Goal: Information Seeking & Learning: Learn about a topic

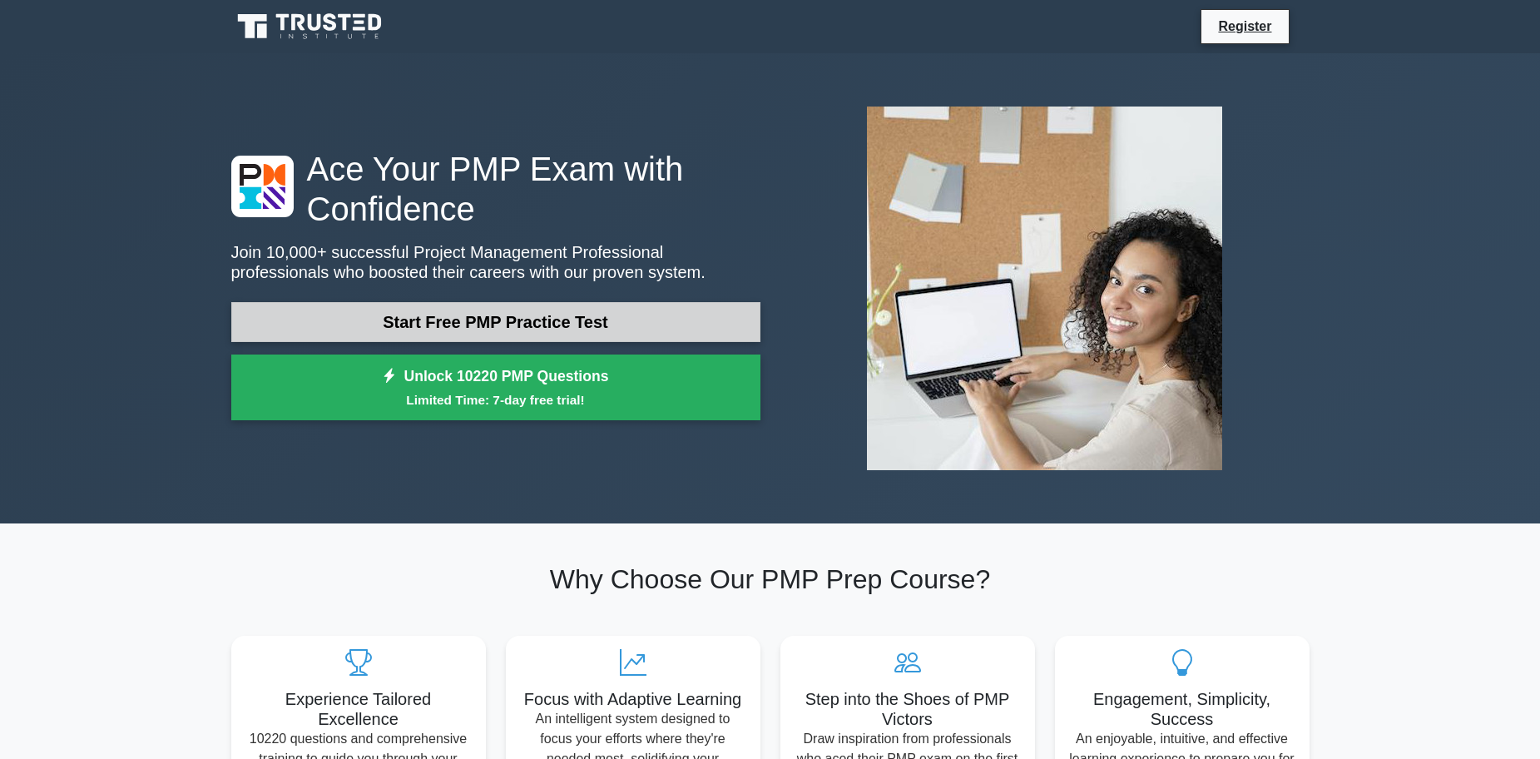
click at [449, 315] on link "Start Free PMP Practice Test" at bounding box center [495, 322] width 529 height 40
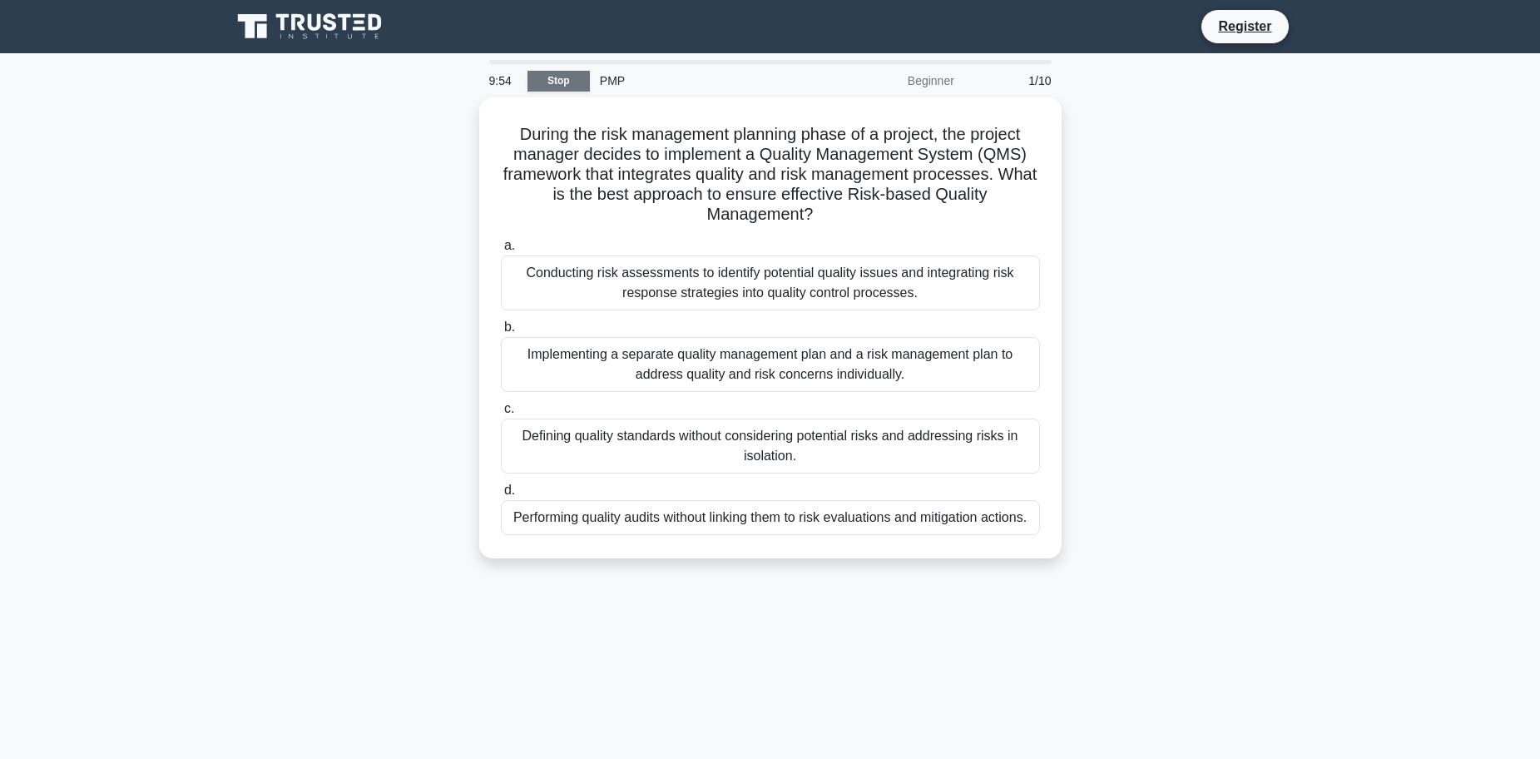
click at [553, 77] on link "Stop" at bounding box center [559, 81] width 62 height 21
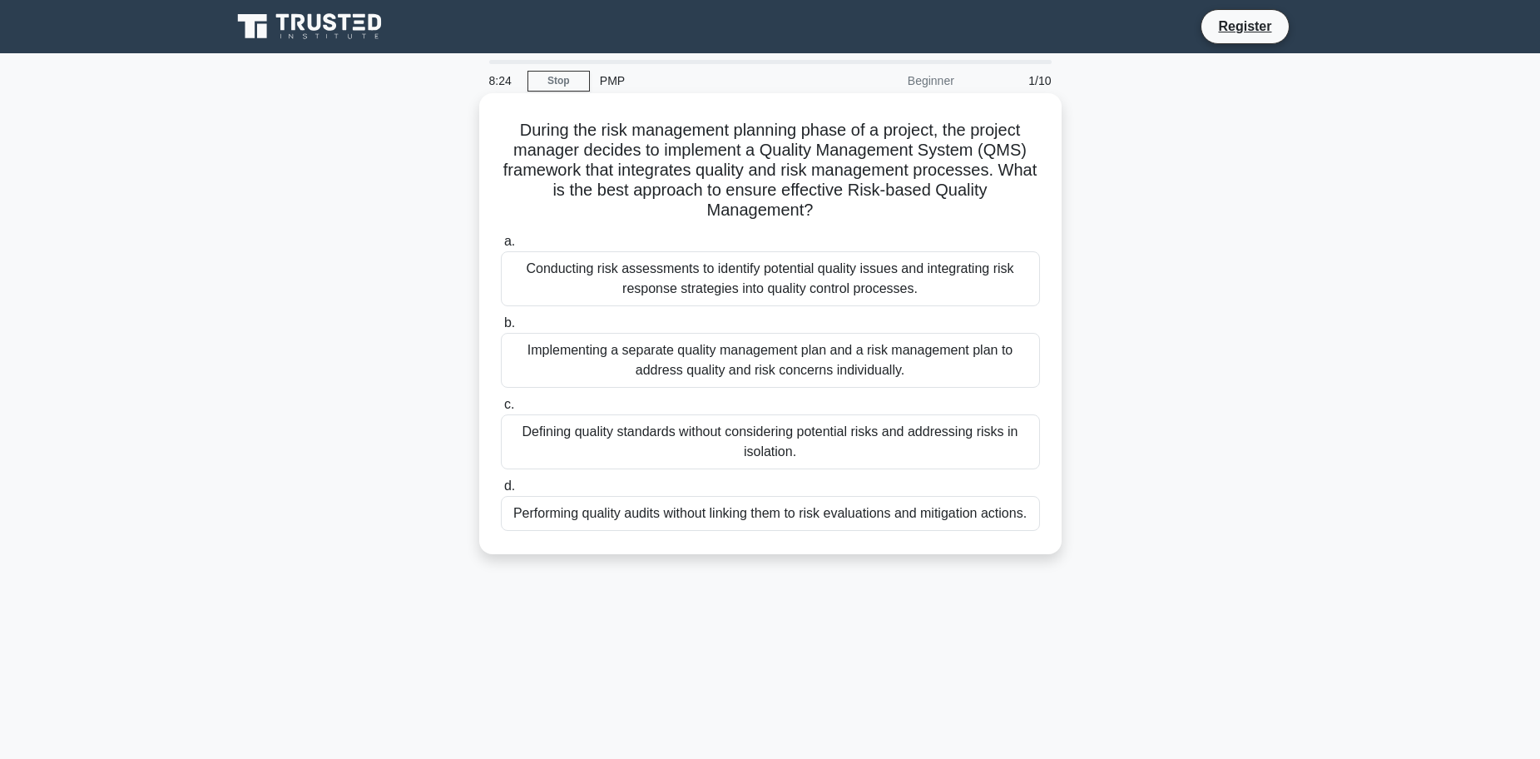
click at [916, 274] on div "Conducting risk assessments to identify potential quality issues and integratin…" at bounding box center [770, 278] width 539 height 55
click at [501, 247] on input "a. Conducting risk assessments to identify potential quality issues and integra…" at bounding box center [501, 241] width 0 height 11
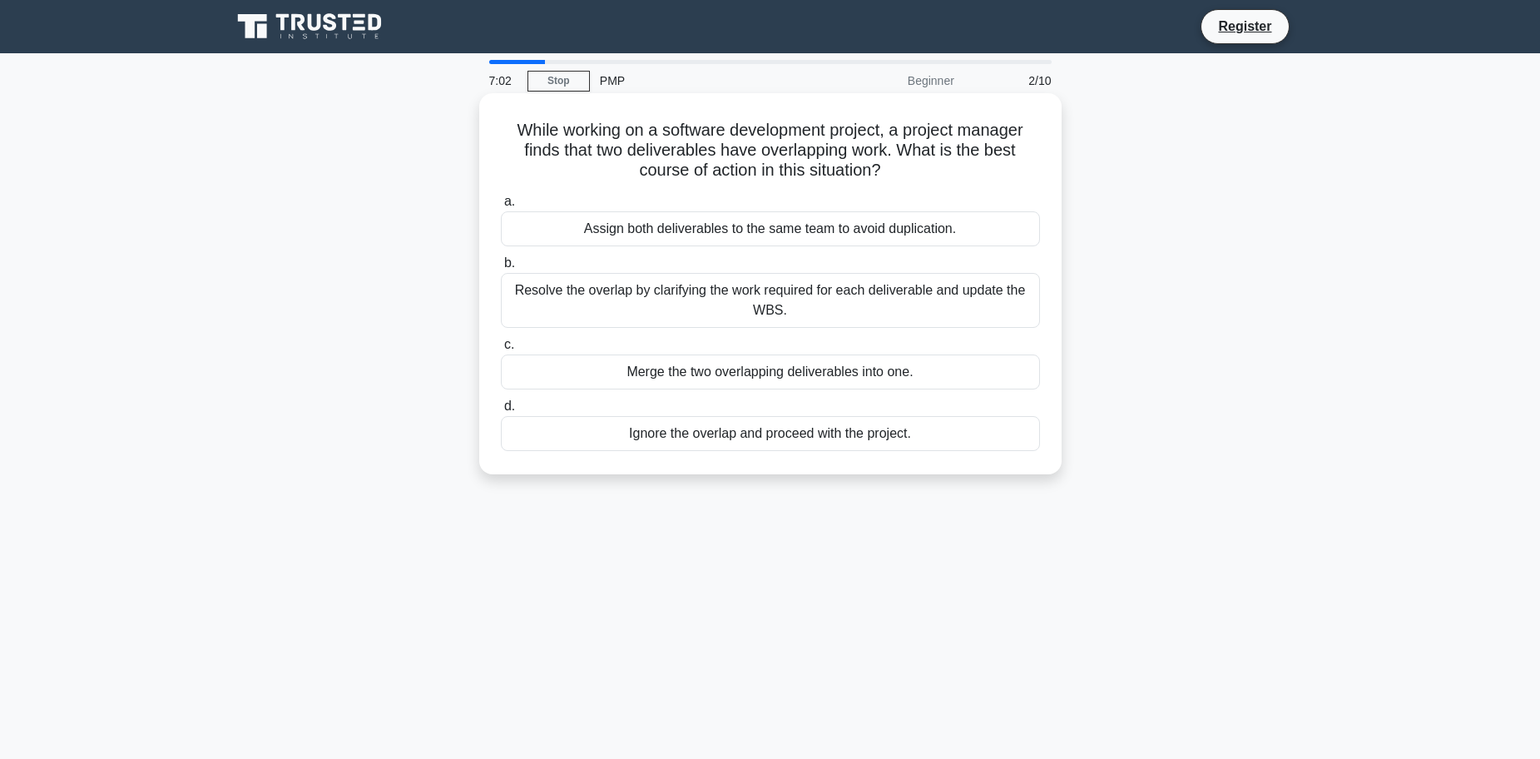
click at [731, 288] on div "Resolve the overlap by clarifying the work required for each deliverable and up…" at bounding box center [770, 300] width 539 height 55
click at [501, 269] on input "b. Resolve the overlap by clarifying the work required for each deliverable and…" at bounding box center [501, 263] width 0 height 11
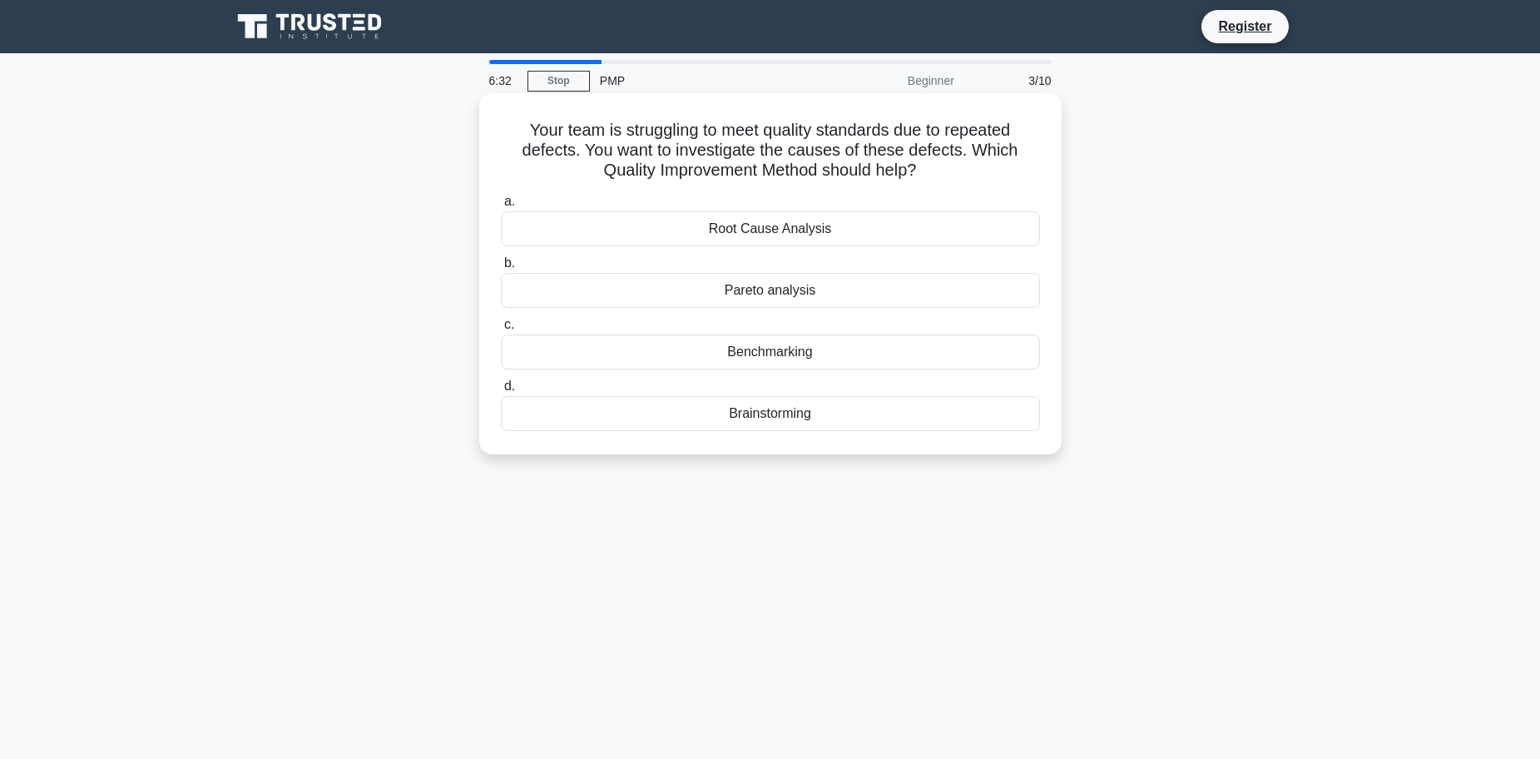
click at [770, 231] on div "Root Cause Analysis" at bounding box center [770, 228] width 539 height 35
click at [501, 207] on input "a. Root Cause Analysis" at bounding box center [501, 201] width 0 height 11
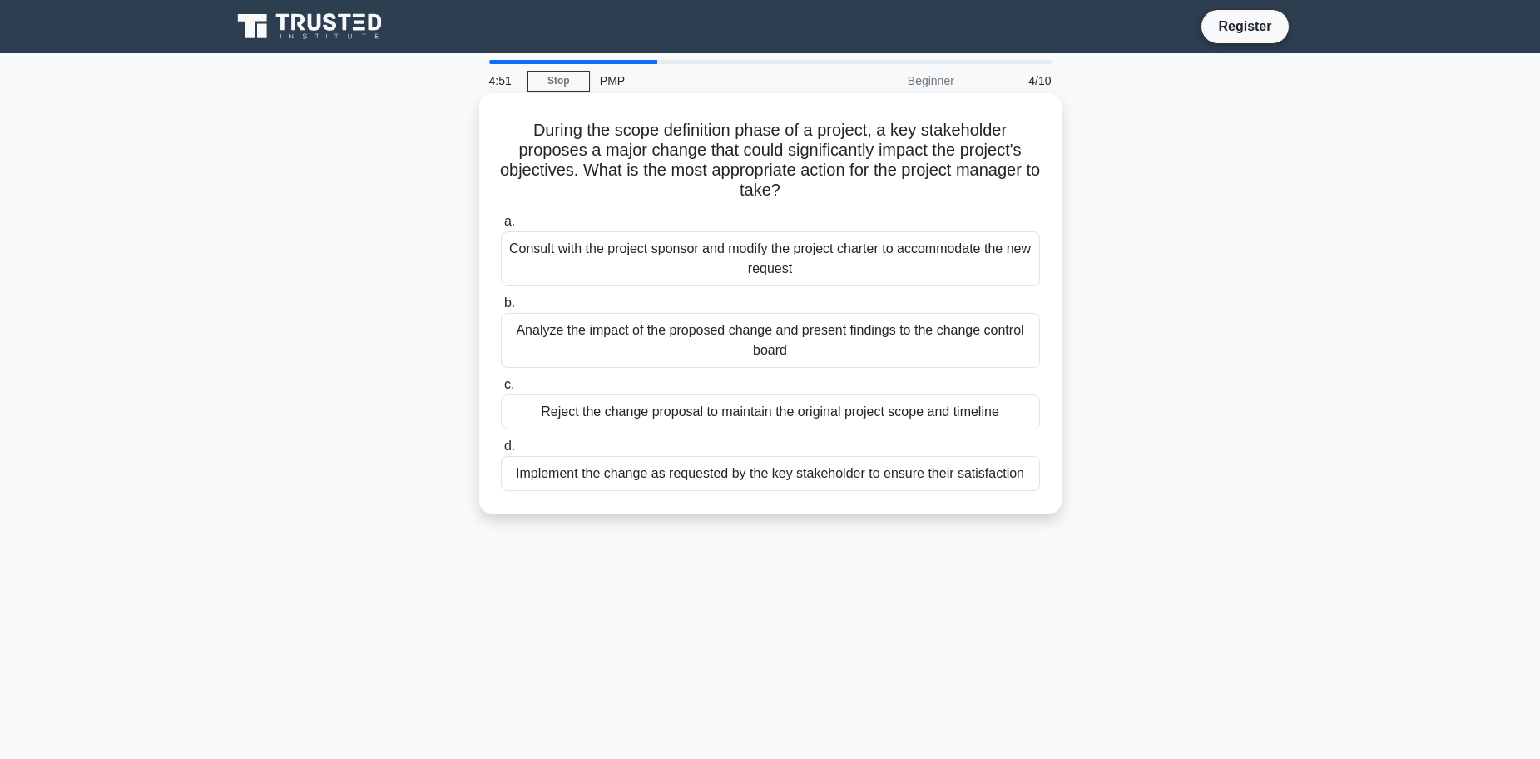
click at [866, 250] on div "Consult with the project sponsor and modify the project charter to accommodate …" at bounding box center [770, 258] width 539 height 55
click at [501, 227] on input "a. Consult with the project sponsor and modify the project charter to accommoda…" at bounding box center [501, 221] width 0 height 11
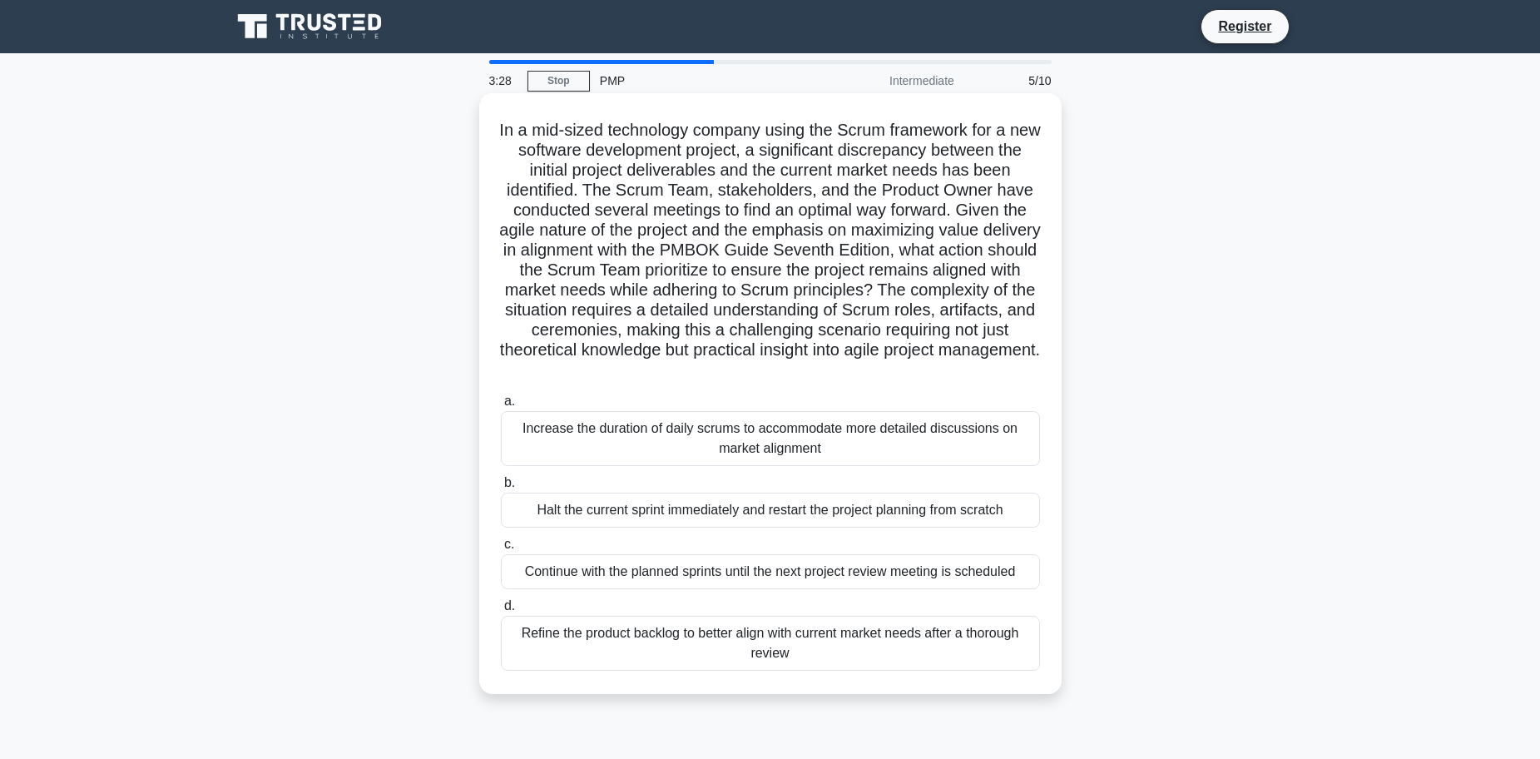
click at [936, 633] on div "Refine the product backlog to better align with current market needs after a th…" at bounding box center [770, 643] width 539 height 55
click at [501, 612] on input "d. Refine the product backlog to better align with current market needs after a…" at bounding box center [501, 606] width 0 height 11
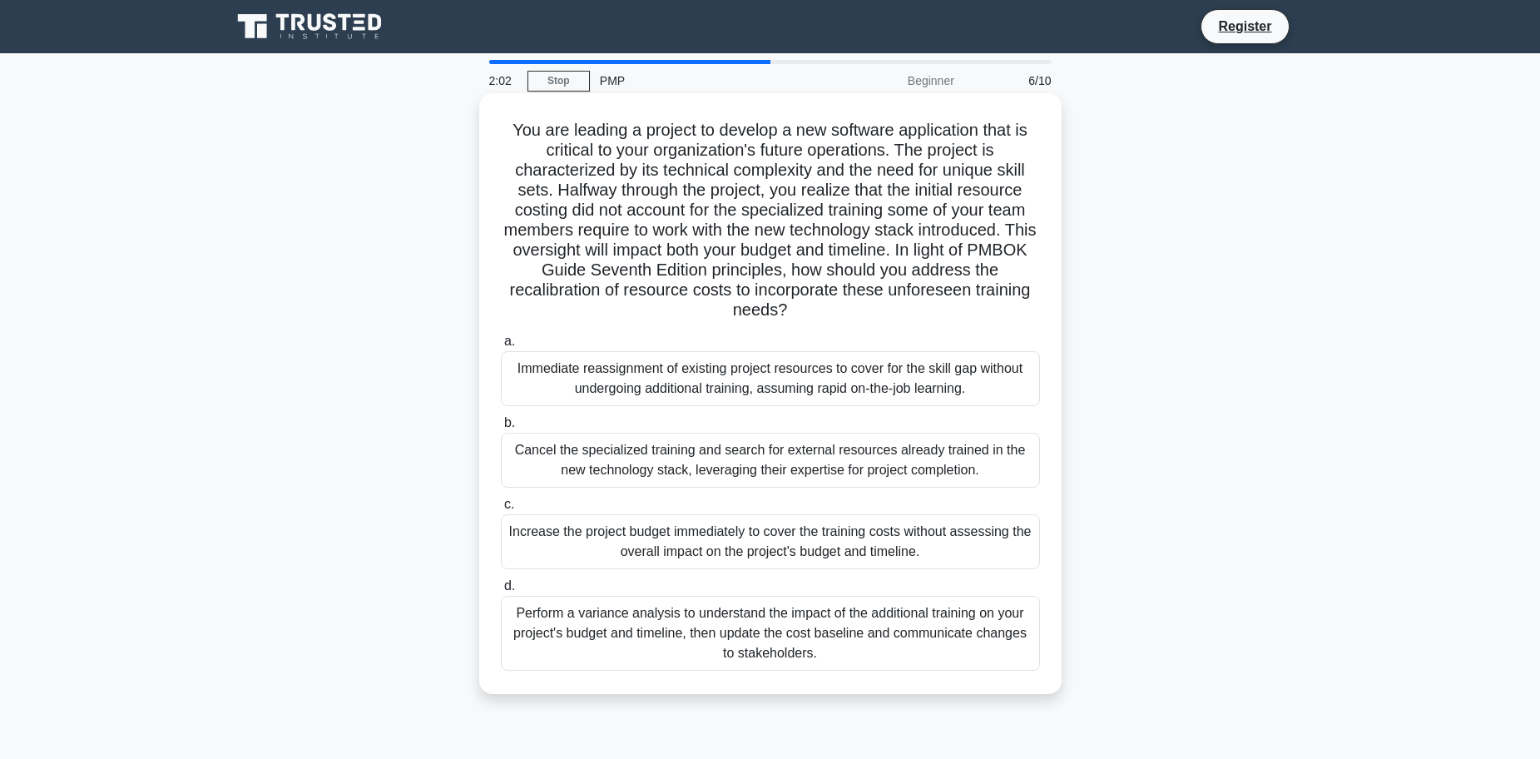
click at [663, 619] on div "Perform a variance analysis to understand the impact of the additional training…" at bounding box center [770, 633] width 539 height 75
click at [501, 592] on input "d. Perform a variance analysis to understand the impact of the additional train…" at bounding box center [501, 586] width 0 height 11
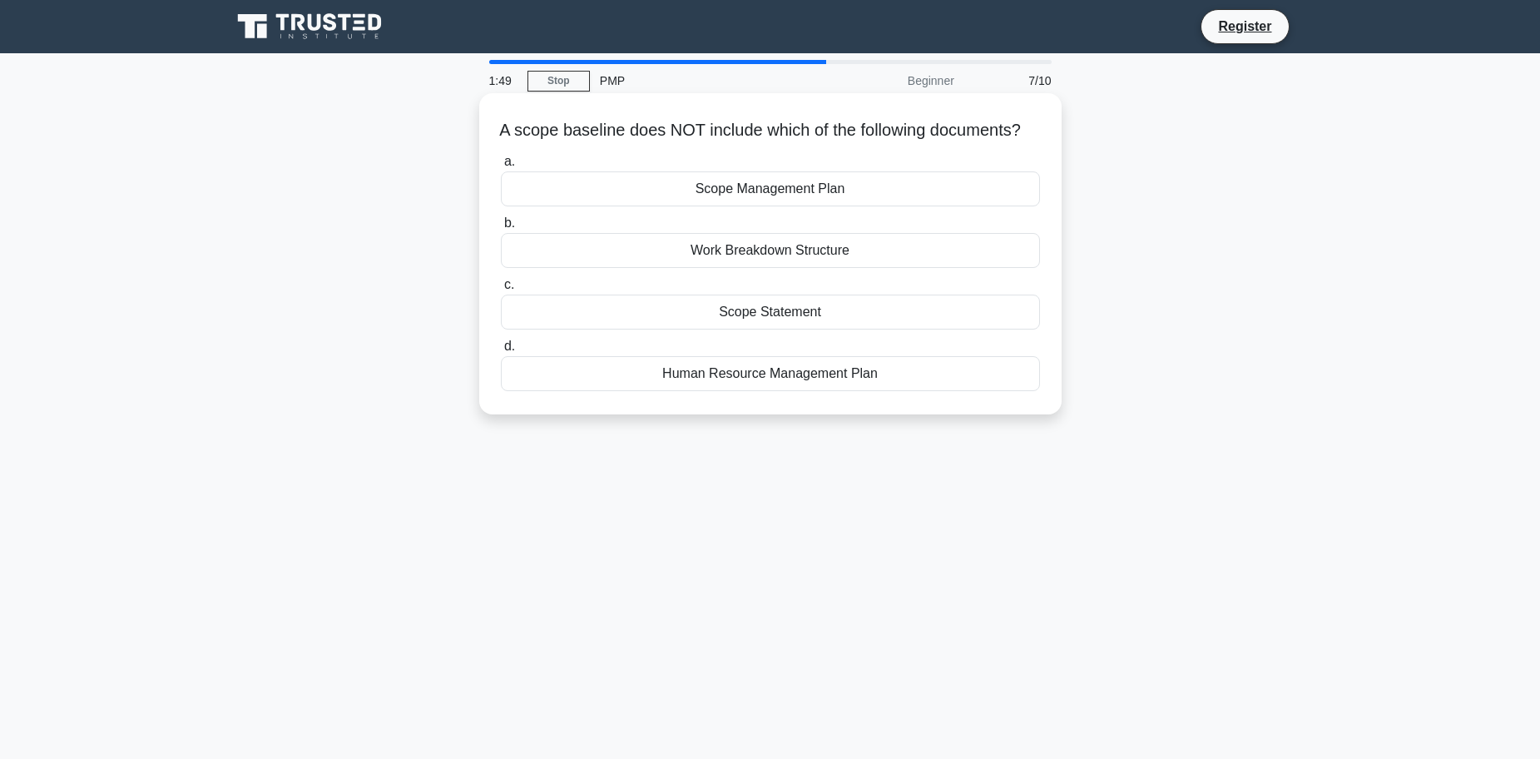
click at [841, 391] on div "Human Resource Management Plan" at bounding box center [770, 373] width 539 height 35
click at [501, 352] on input "d. Human Resource Management Plan" at bounding box center [501, 346] width 0 height 11
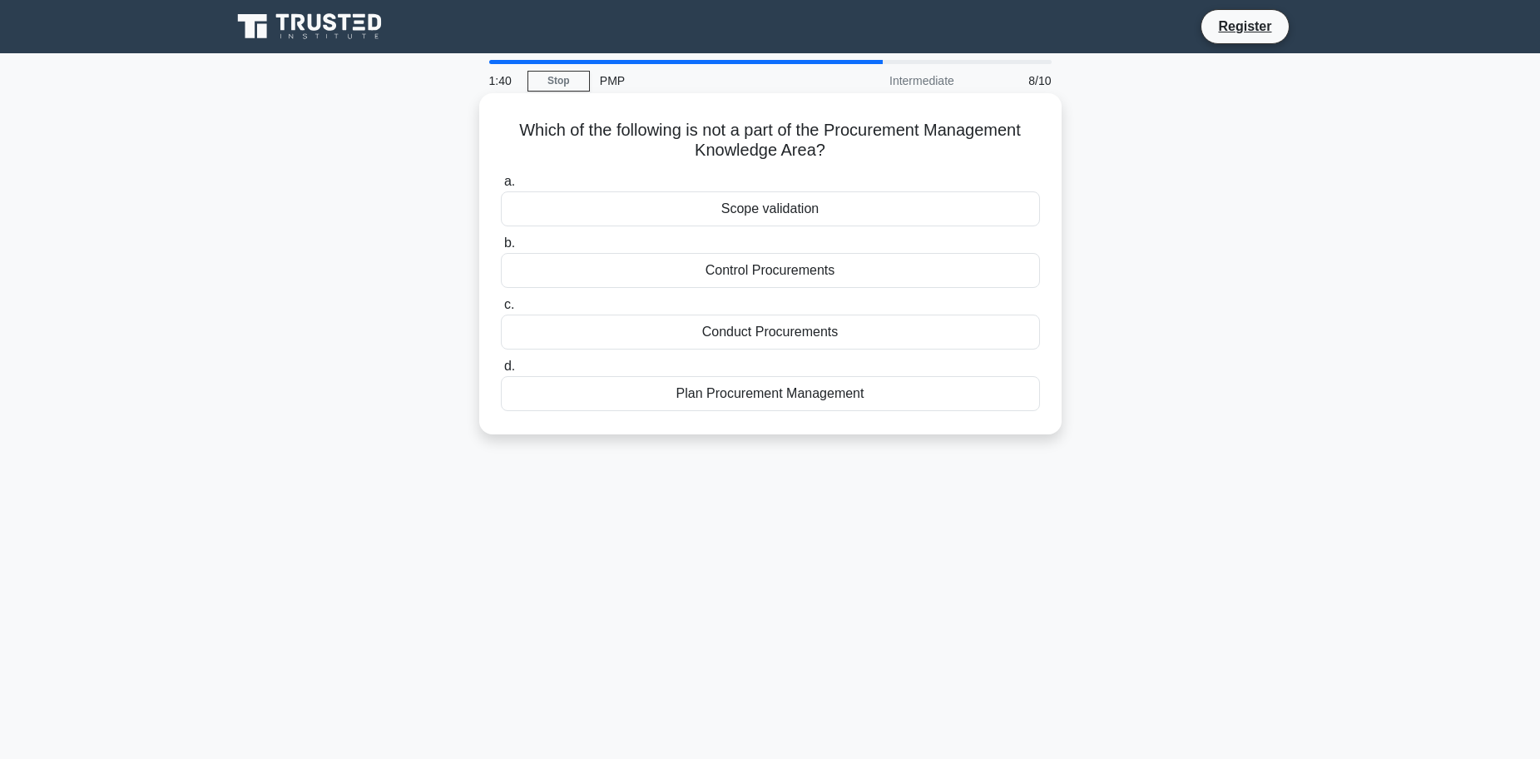
click at [786, 199] on div "Scope validation" at bounding box center [770, 208] width 539 height 35
click at [501, 187] on input "a. Scope validation" at bounding box center [501, 181] width 0 height 11
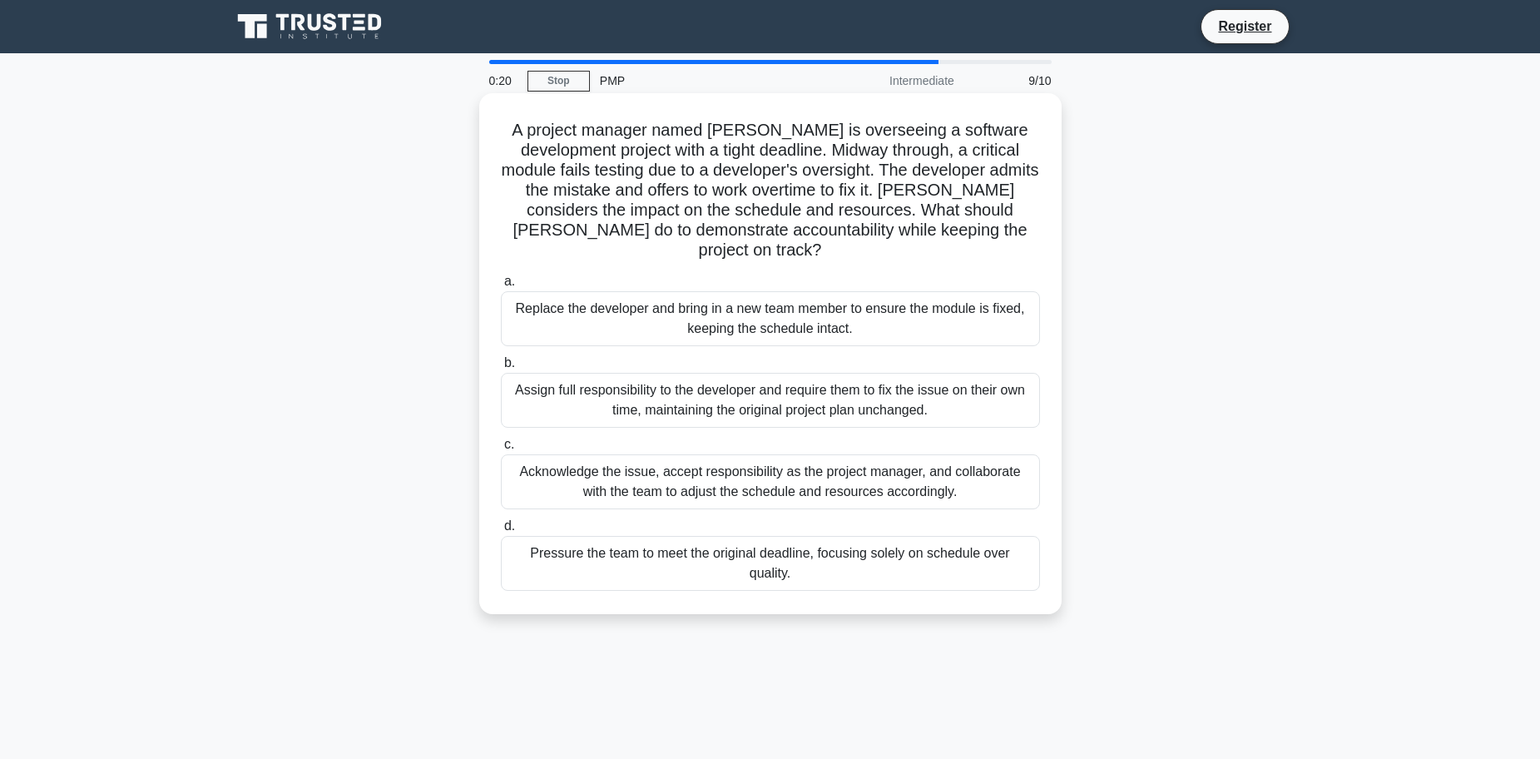
click at [930, 457] on div "Acknowledge the issue, accept responsibility as the project manager, and collab…" at bounding box center [770, 481] width 539 height 55
click at [501, 450] on input "c. Acknowledge the issue, accept responsibility as the project manager, and col…" at bounding box center [501, 444] width 0 height 11
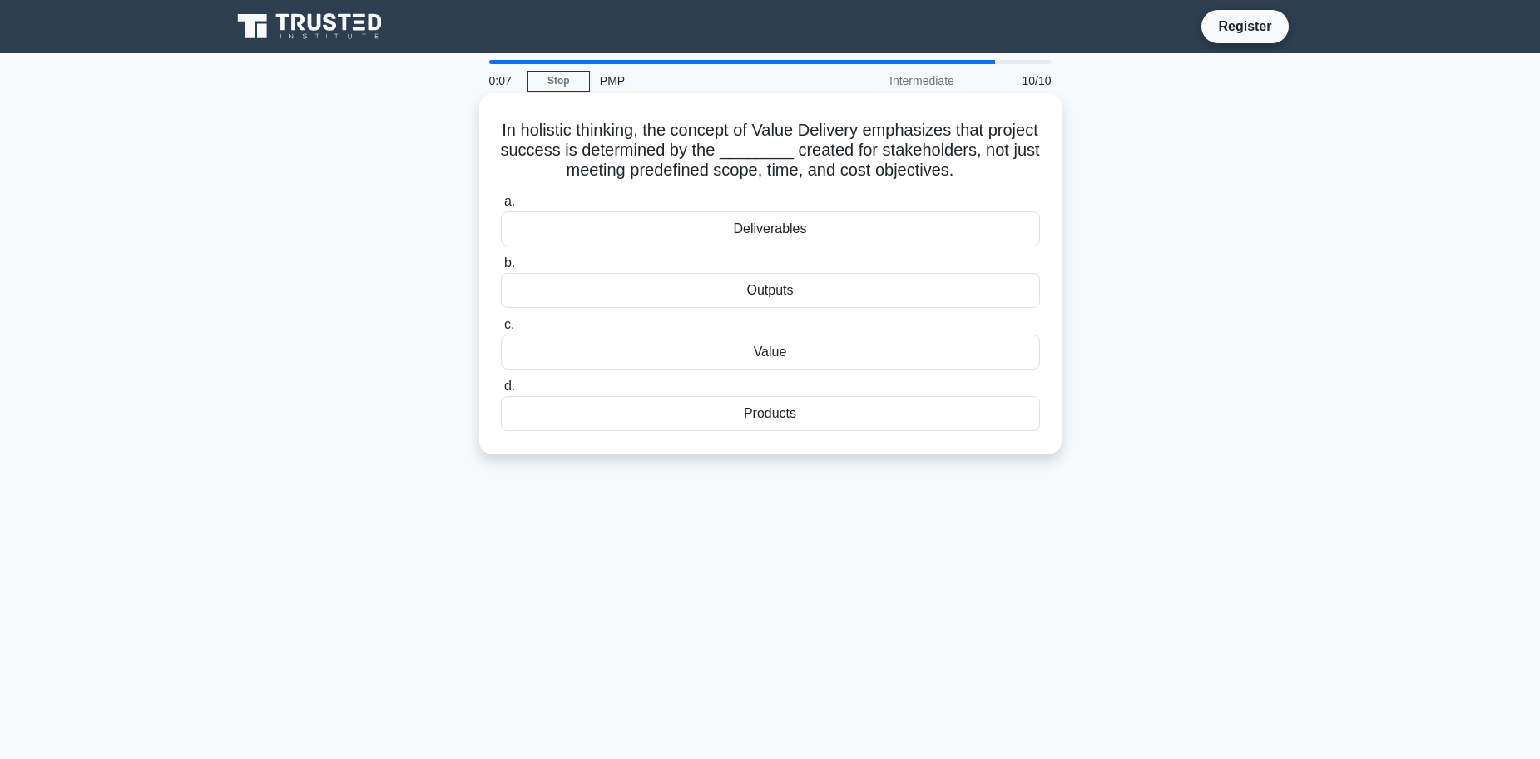
click at [880, 350] on div "Value" at bounding box center [770, 352] width 539 height 35
click at [501, 330] on input "c. Value" at bounding box center [501, 325] width 0 height 11
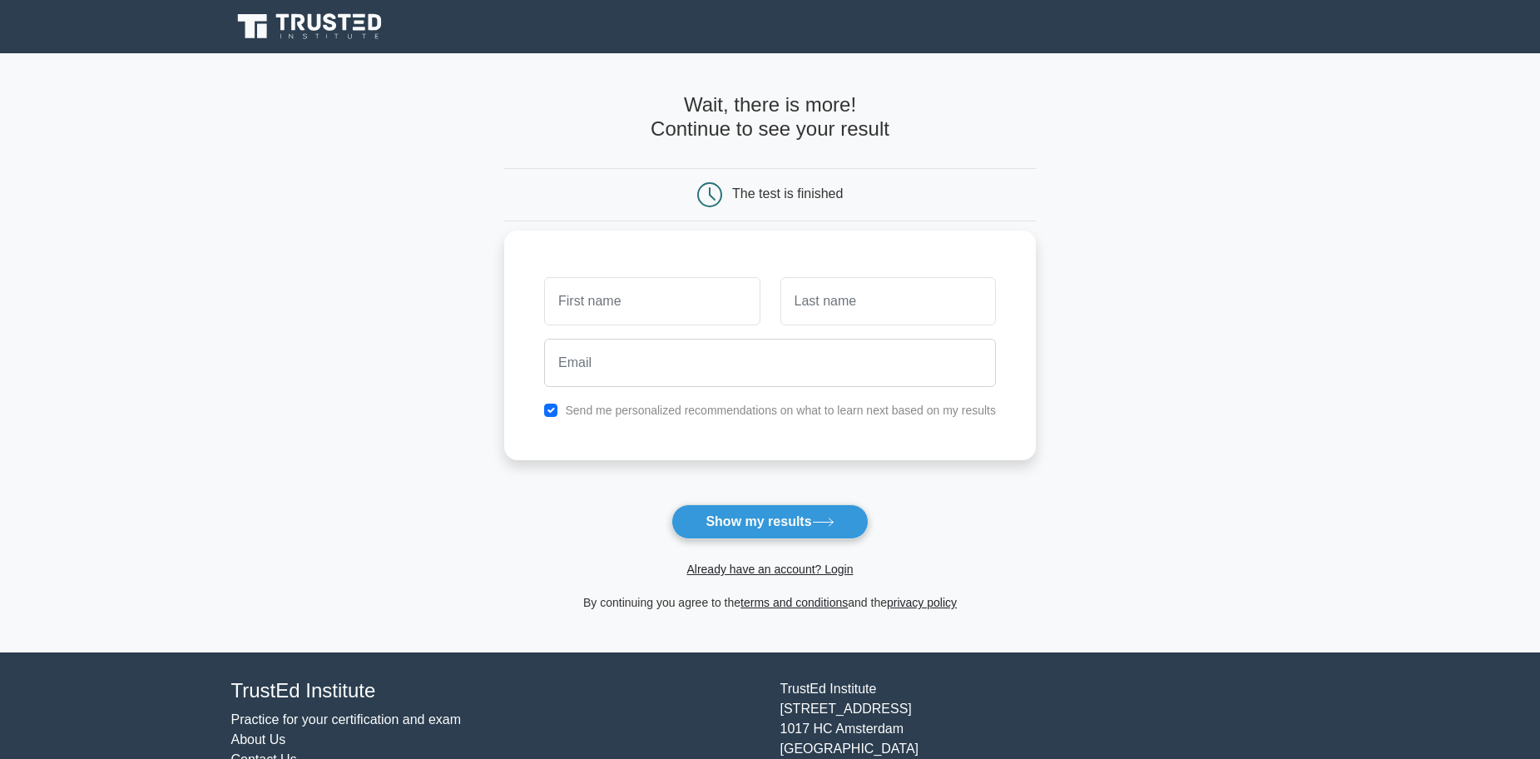
click at [725, 303] on input "text" at bounding box center [652, 301] width 216 height 48
type input "Marvin"
click at [855, 314] on input "text" at bounding box center [889, 301] width 216 height 48
type input "McGregor"
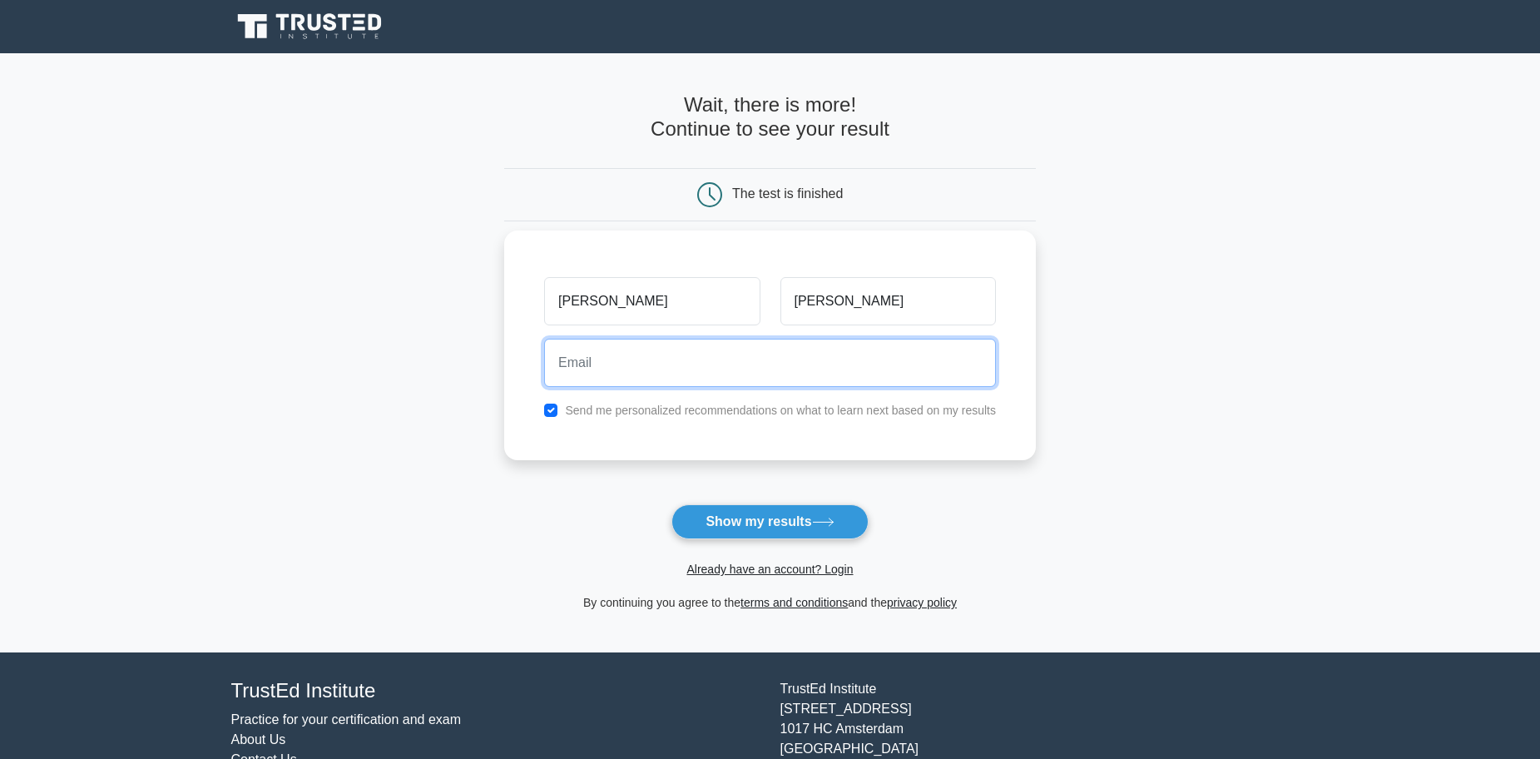
click at [753, 365] on input "email" at bounding box center [770, 363] width 452 height 48
type input "marvinnex19@gmail.com"
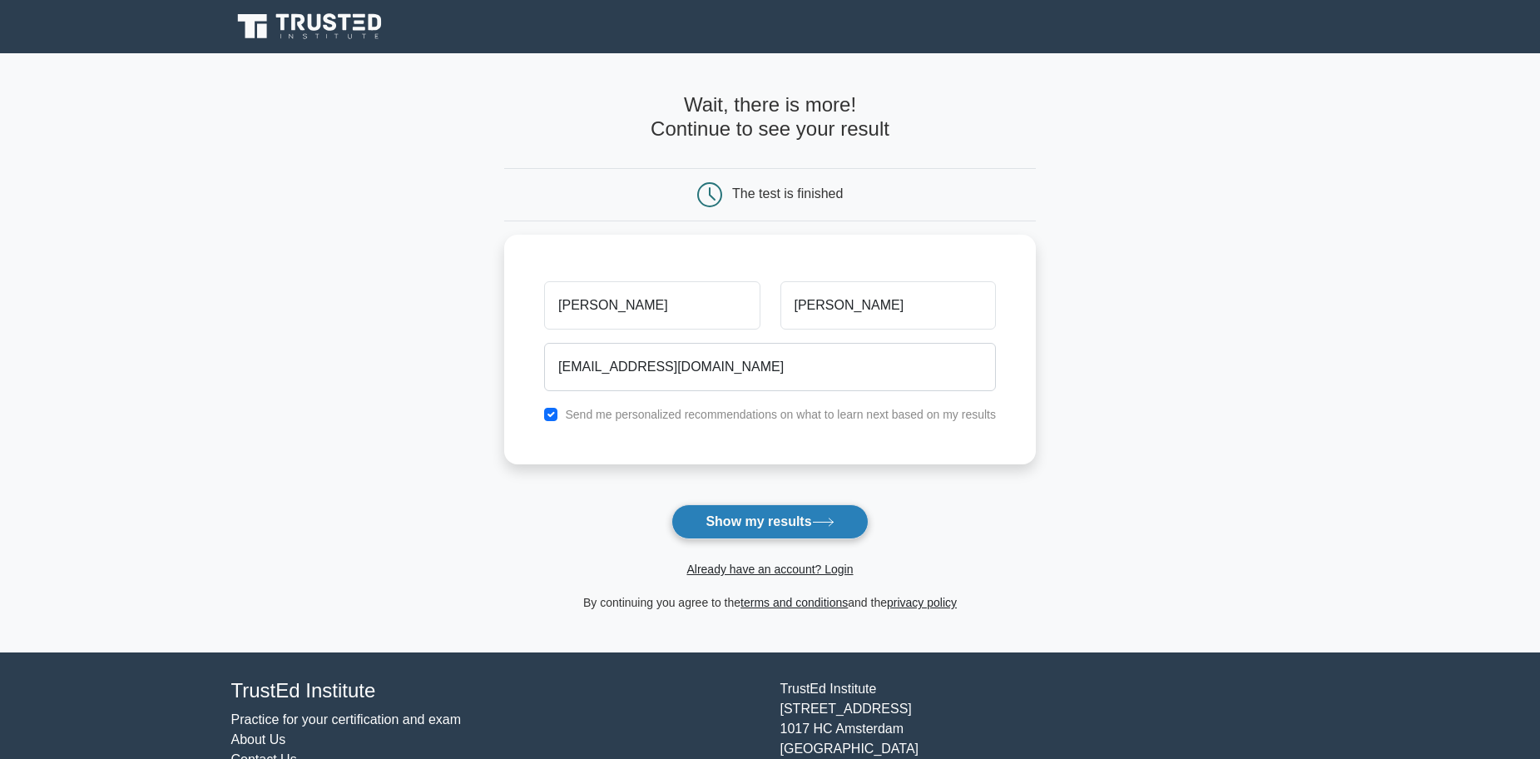
click at [752, 519] on button "Show my results" at bounding box center [770, 521] width 196 height 35
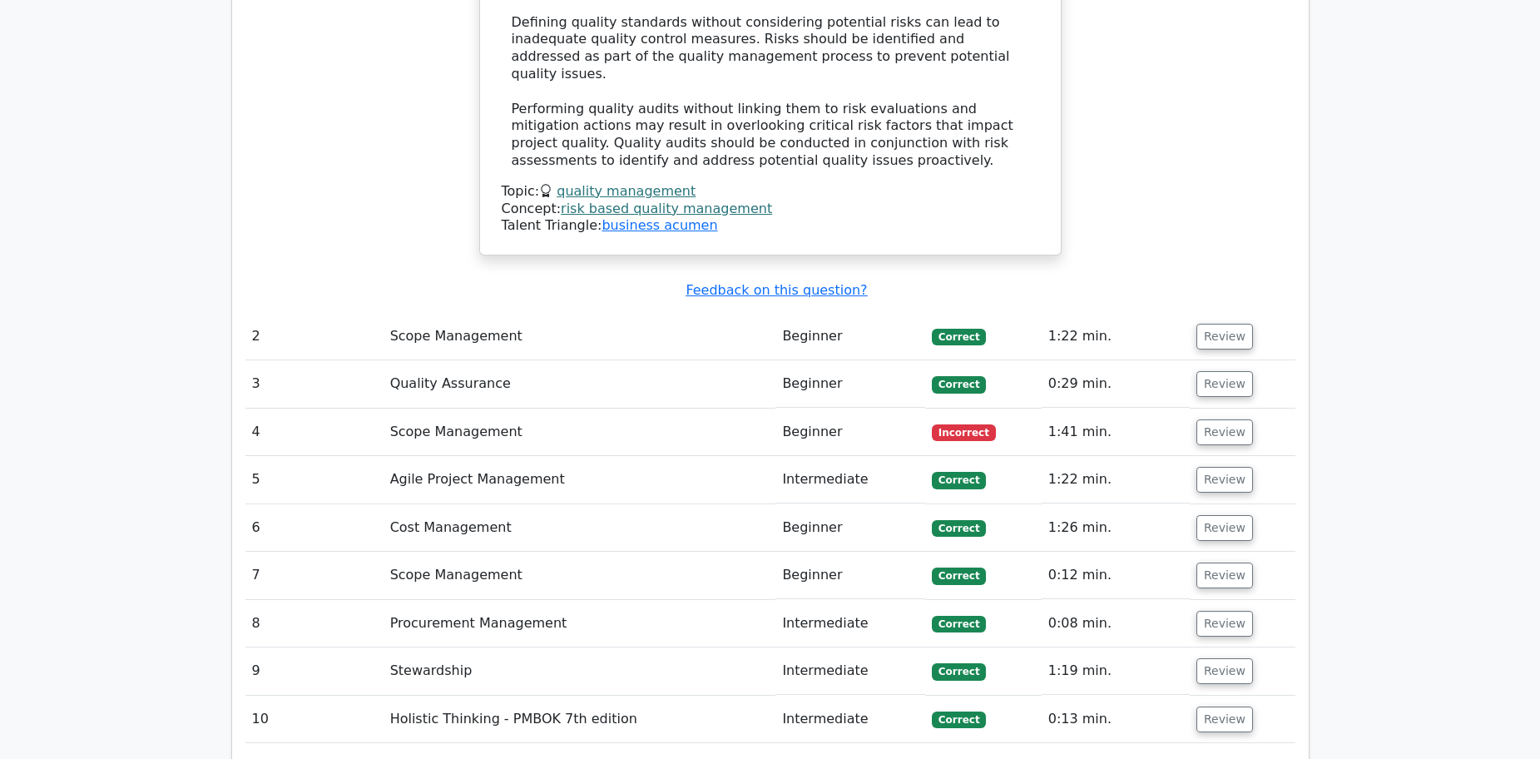
scroll to position [2330, 0]
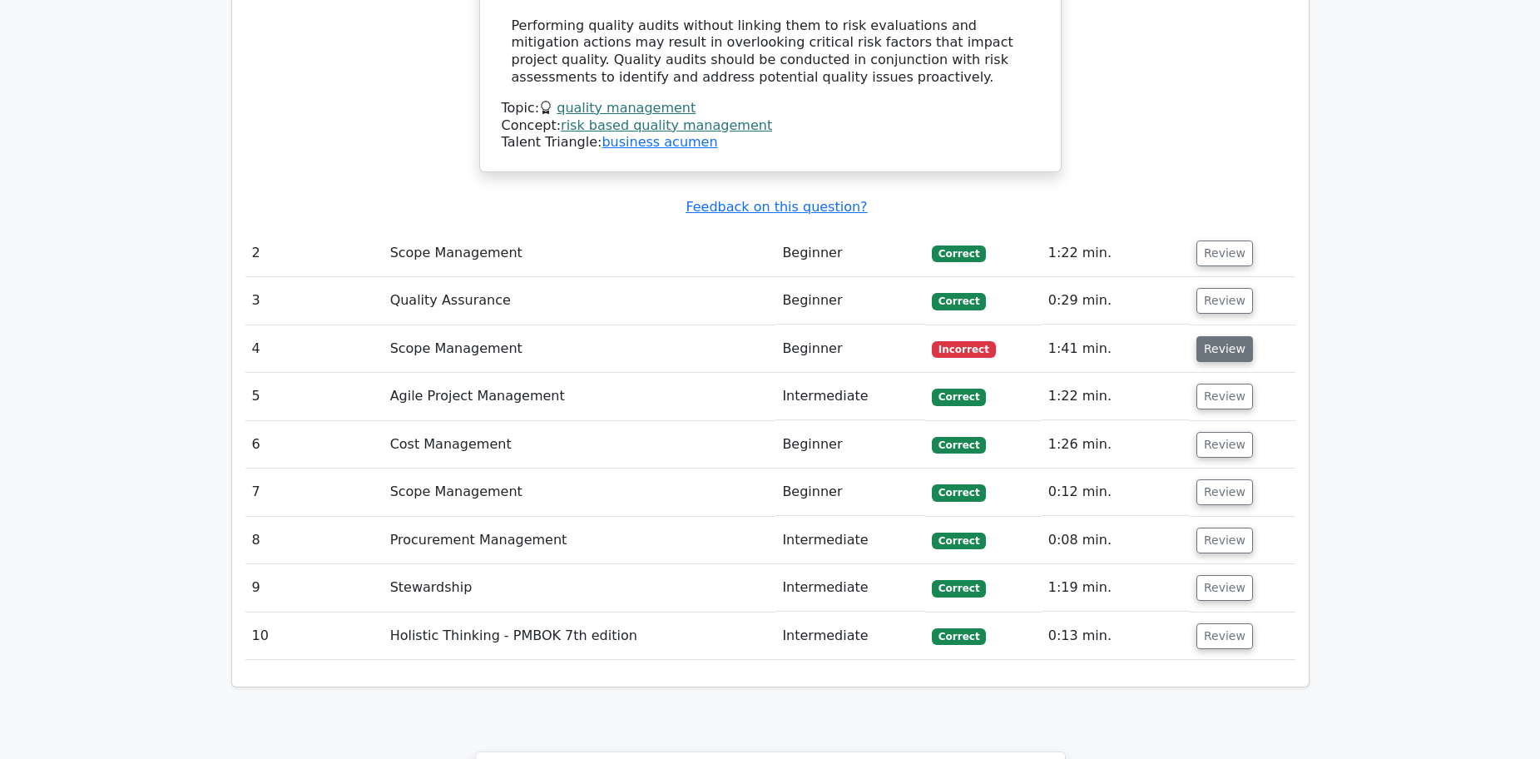
click at [1226, 336] on button "Review" at bounding box center [1225, 349] width 57 height 26
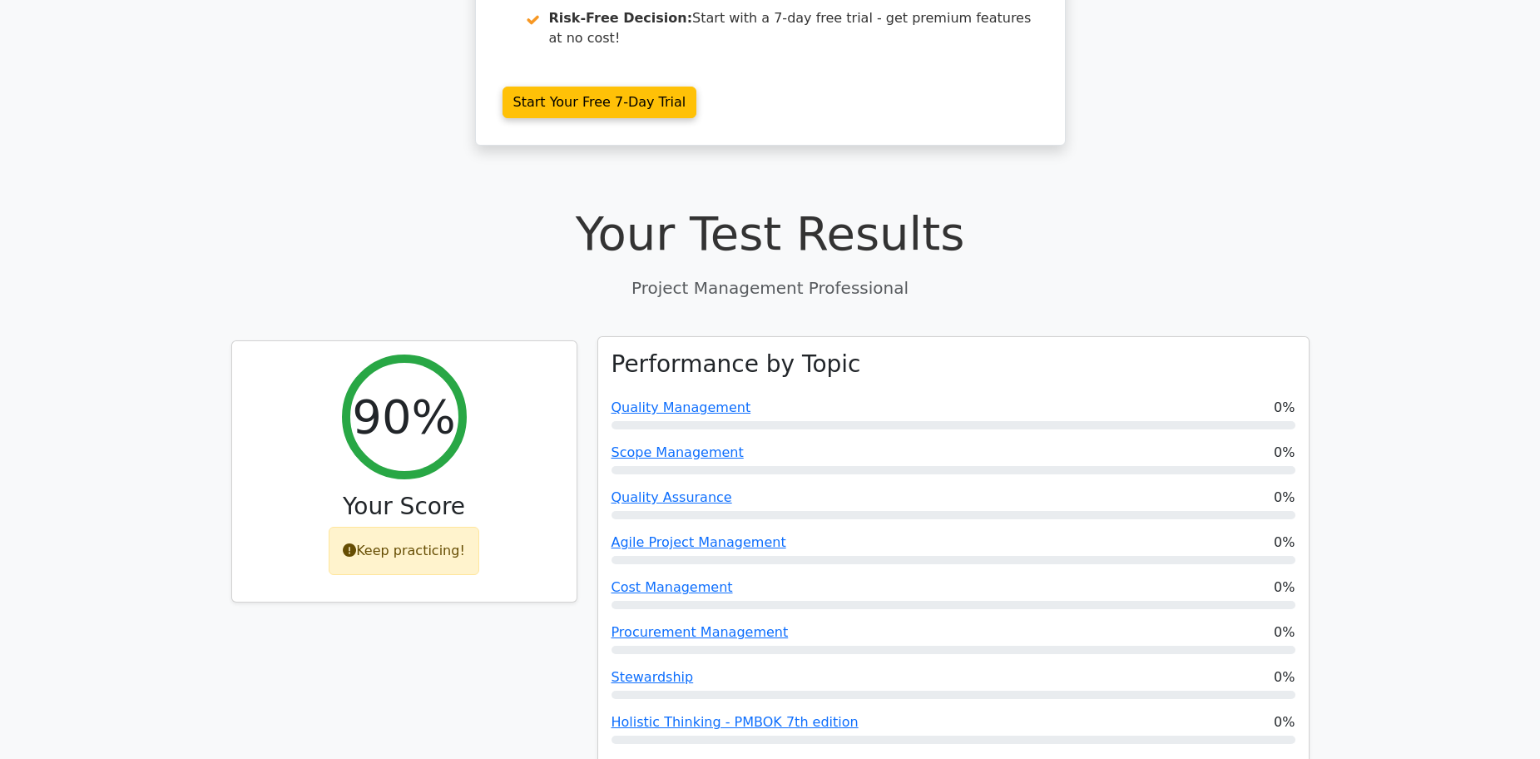
scroll to position [416, 0]
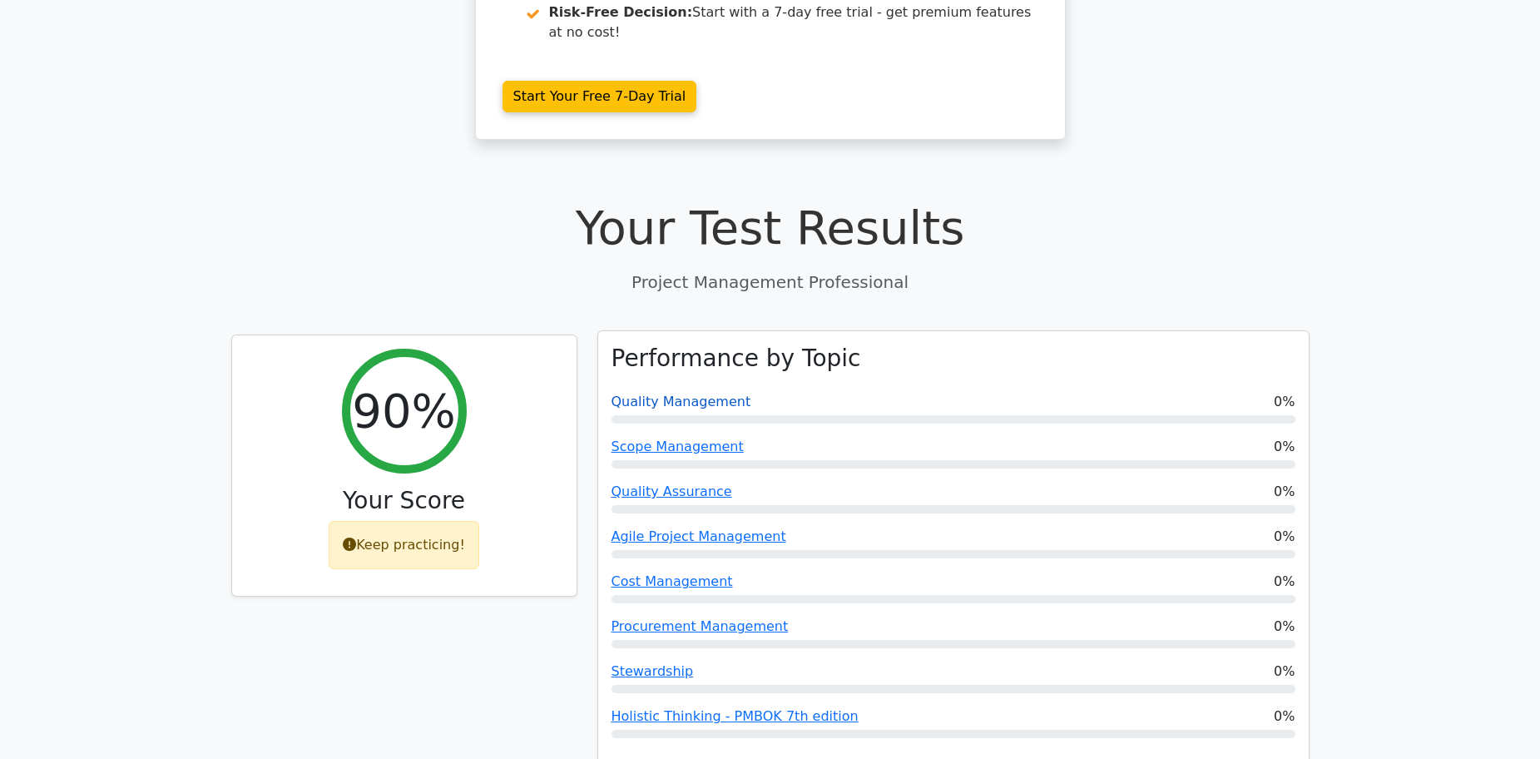
click at [707, 394] on link "Quality Management" at bounding box center [682, 402] width 140 height 16
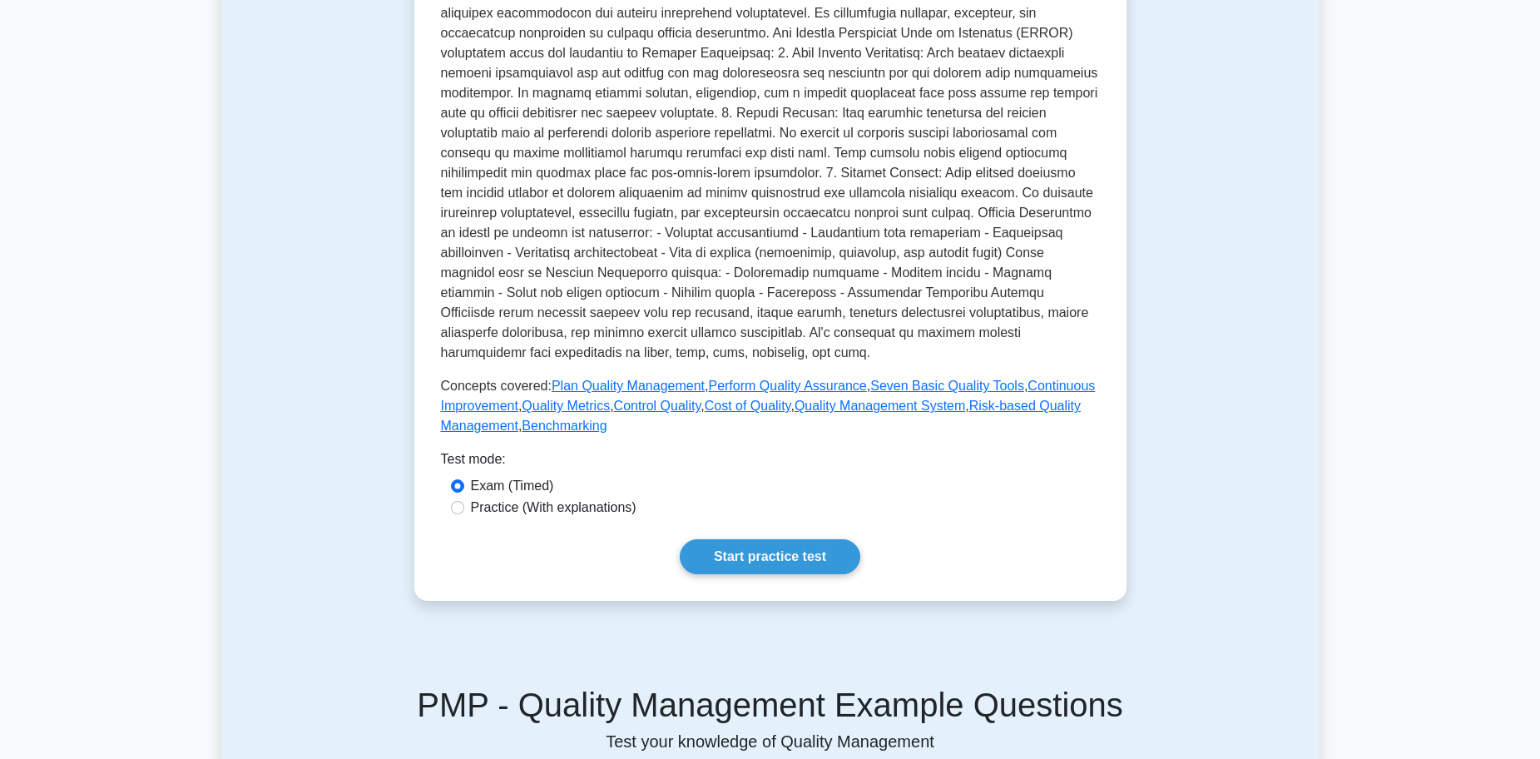
scroll to position [416, 0]
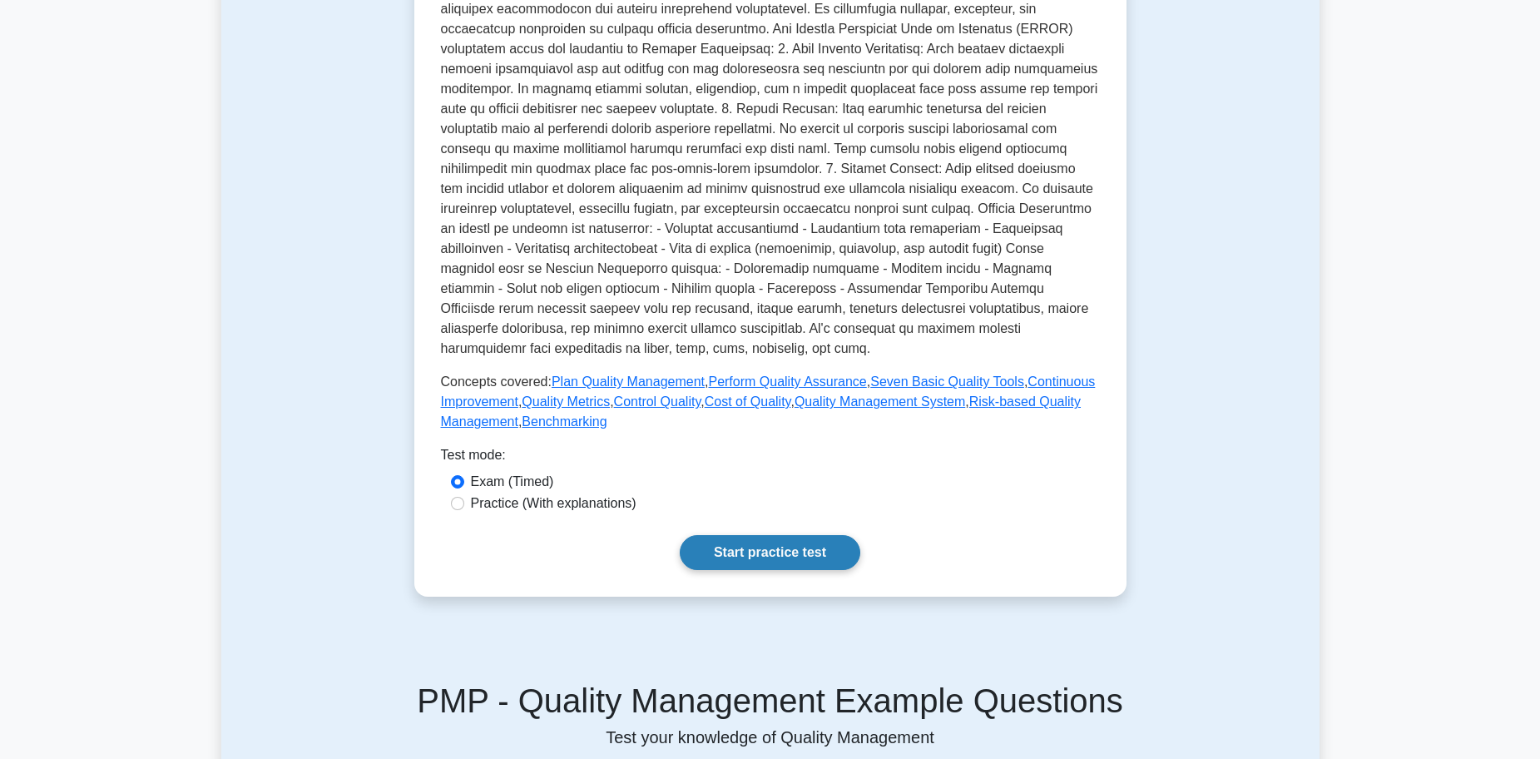
click at [783, 547] on link "Start practice test" at bounding box center [770, 552] width 181 height 35
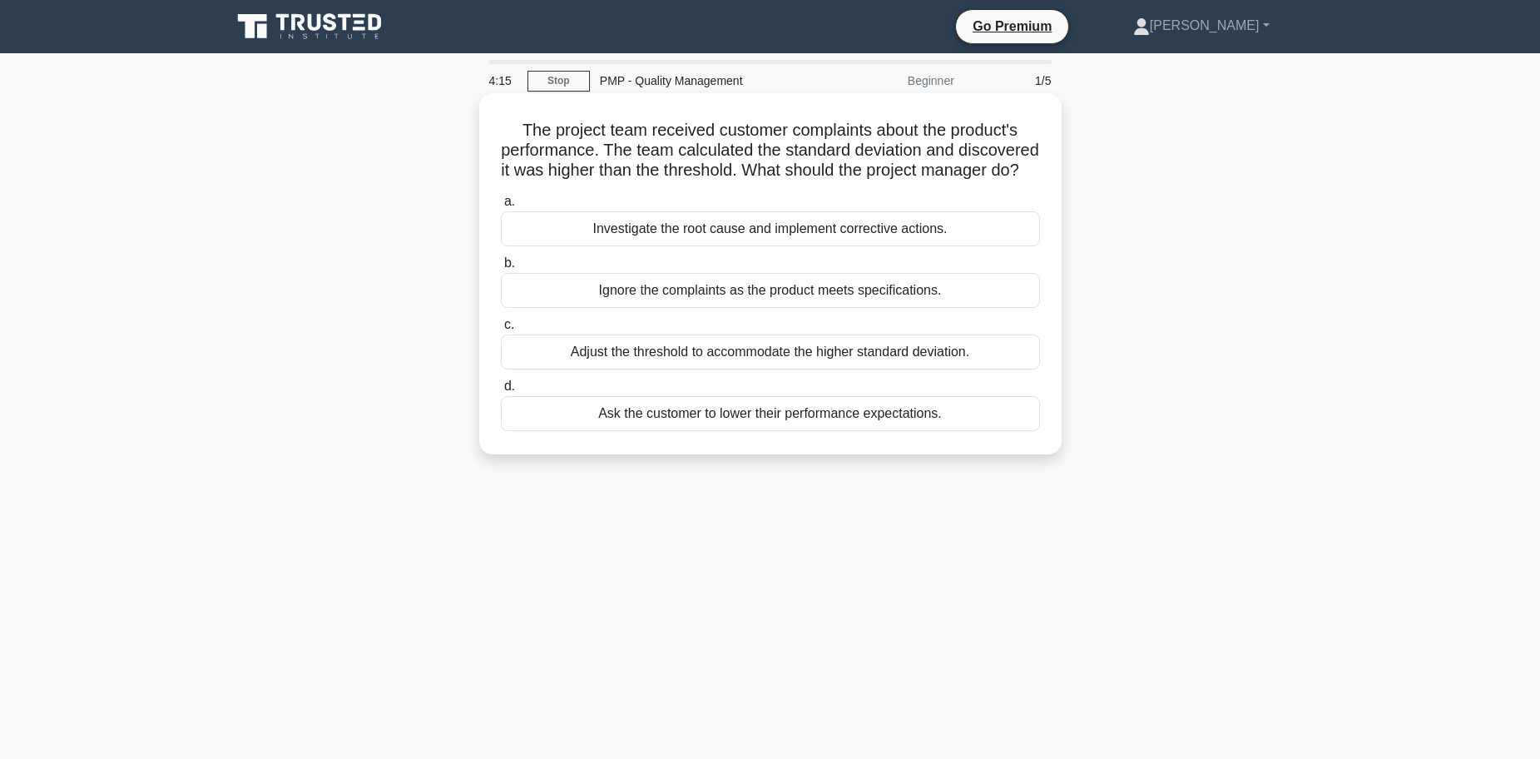
click at [901, 246] on div "Investigate the root cause and implement corrective actions." at bounding box center [770, 228] width 539 height 35
click at [501, 207] on input "a. Investigate the root cause and implement corrective actions." at bounding box center [501, 201] width 0 height 11
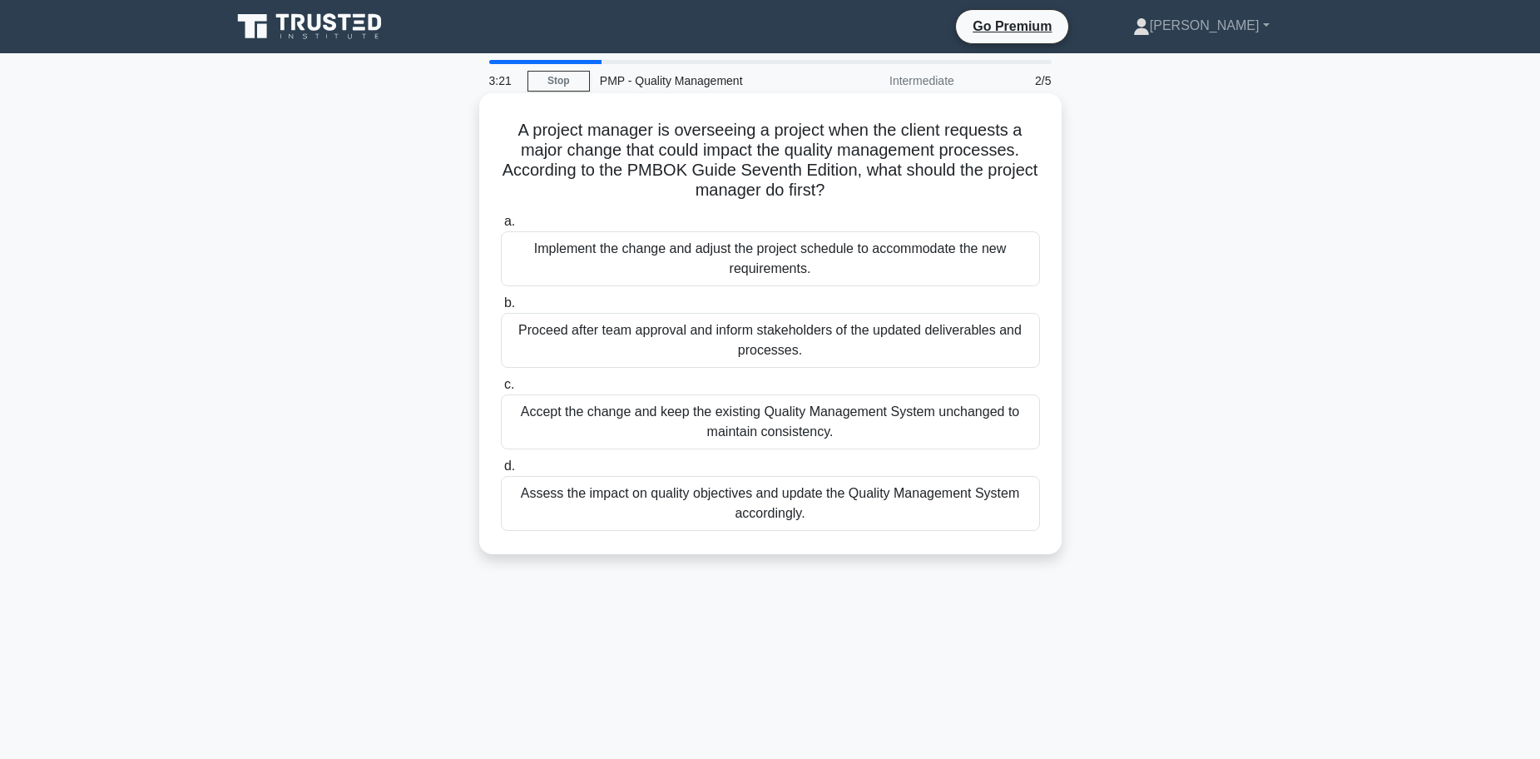
click at [861, 508] on div "Assess the impact on quality objectives and update the Quality Management Syste…" at bounding box center [770, 503] width 539 height 55
click at [501, 472] on input "d. Assess the impact on quality objectives and update the Quality Management Sy…" at bounding box center [501, 466] width 0 height 11
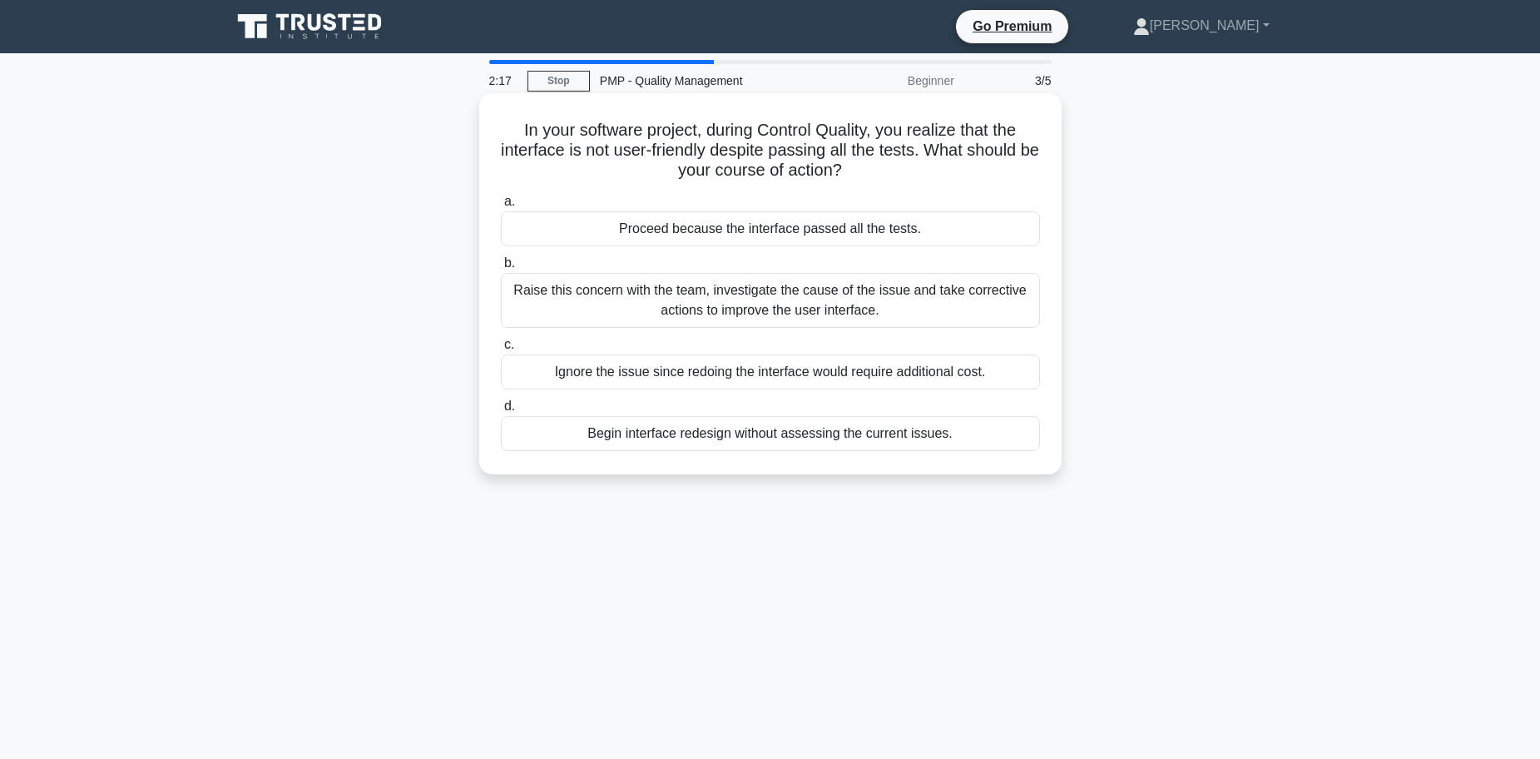
click at [767, 299] on div "Raise this concern with the team, investigate the cause of the issue and take c…" at bounding box center [770, 300] width 539 height 55
click at [501, 269] on input "b. Raise this concern with the team, investigate the cause of the issue and tak…" at bounding box center [501, 263] width 0 height 11
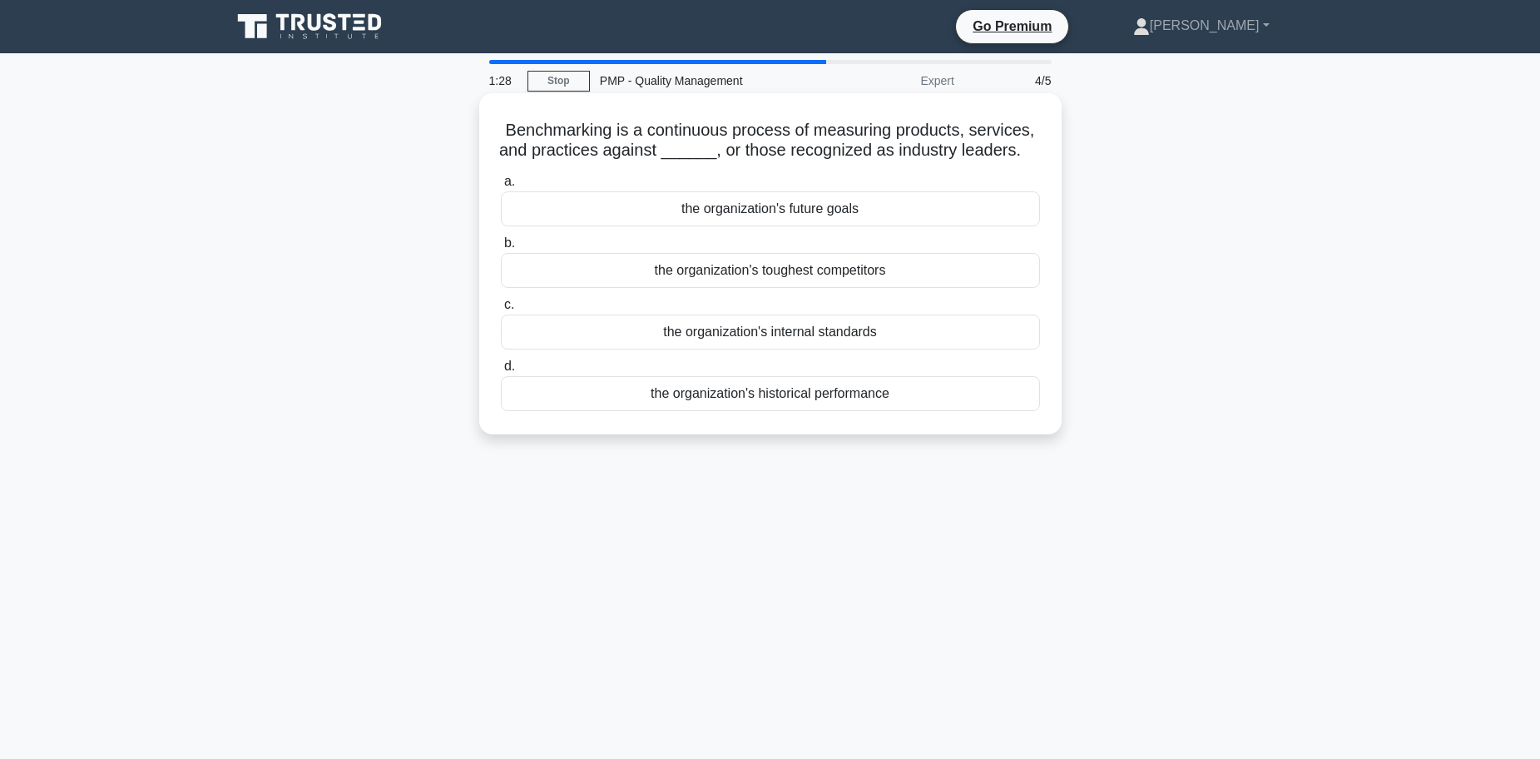
click at [803, 399] on div "the organization's historical performance" at bounding box center [770, 393] width 539 height 35
click at [501, 372] on input "d. the organization's historical performance" at bounding box center [501, 366] width 0 height 11
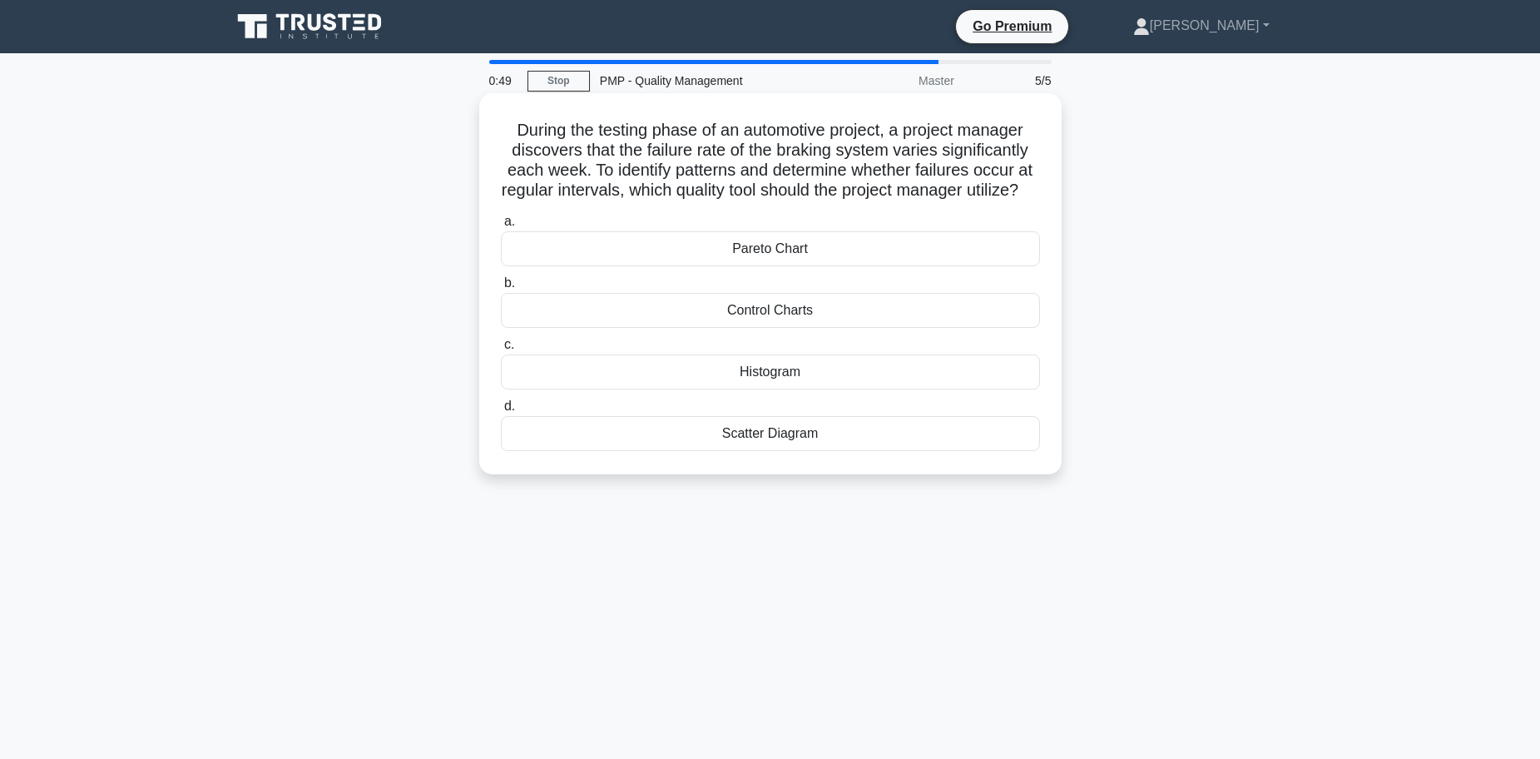
click at [824, 451] on div "Scatter Diagram" at bounding box center [770, 433] width 539 height 35
click at [501, 412] on input "d. Scatter Diagram" at bounding box center [501, 406] width 0 height 11
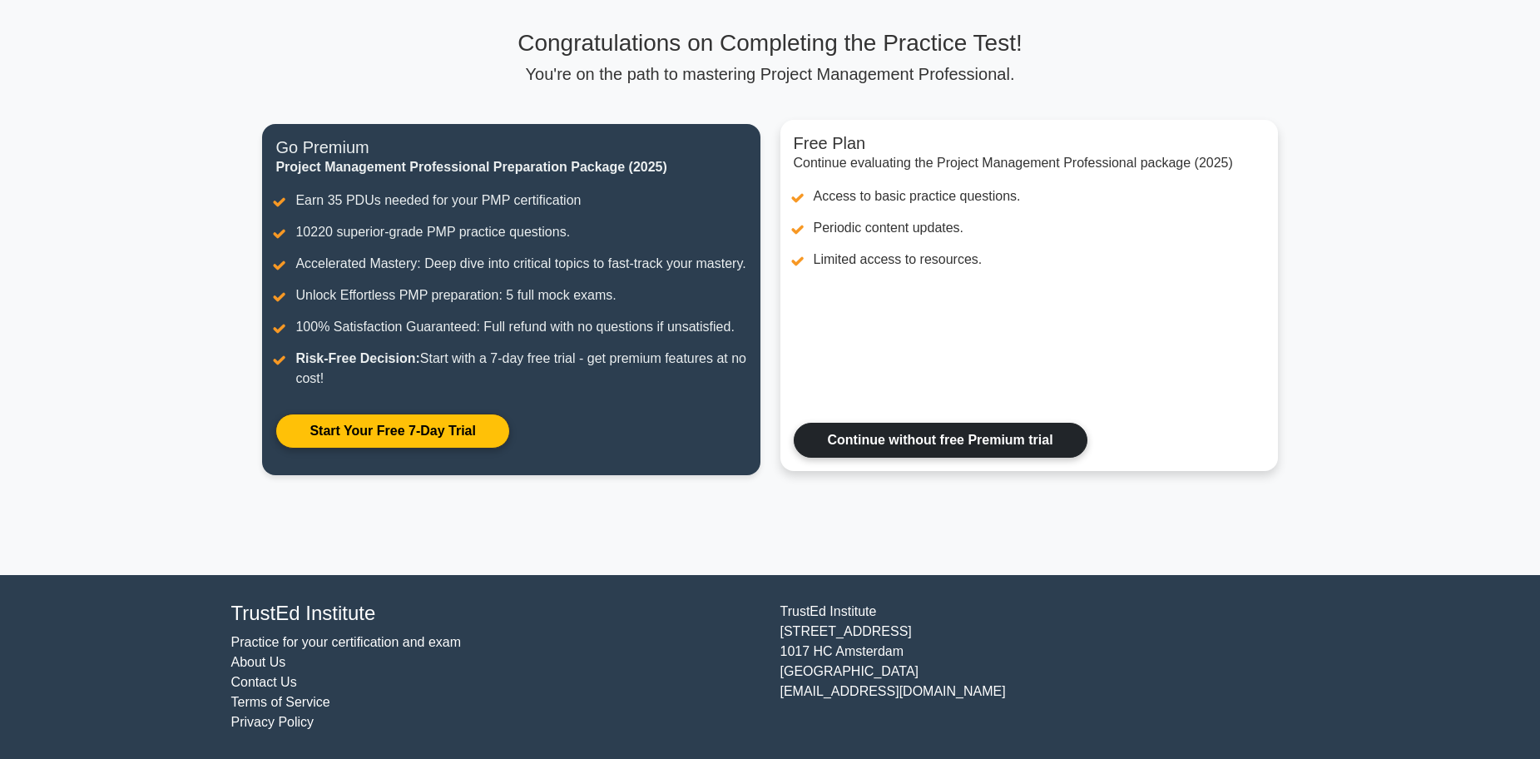
scroll to position [124, 0]
click at [1018, 434] on link "Continue without free Premium trial" at bounding box center [941, 440] width 294 height 35
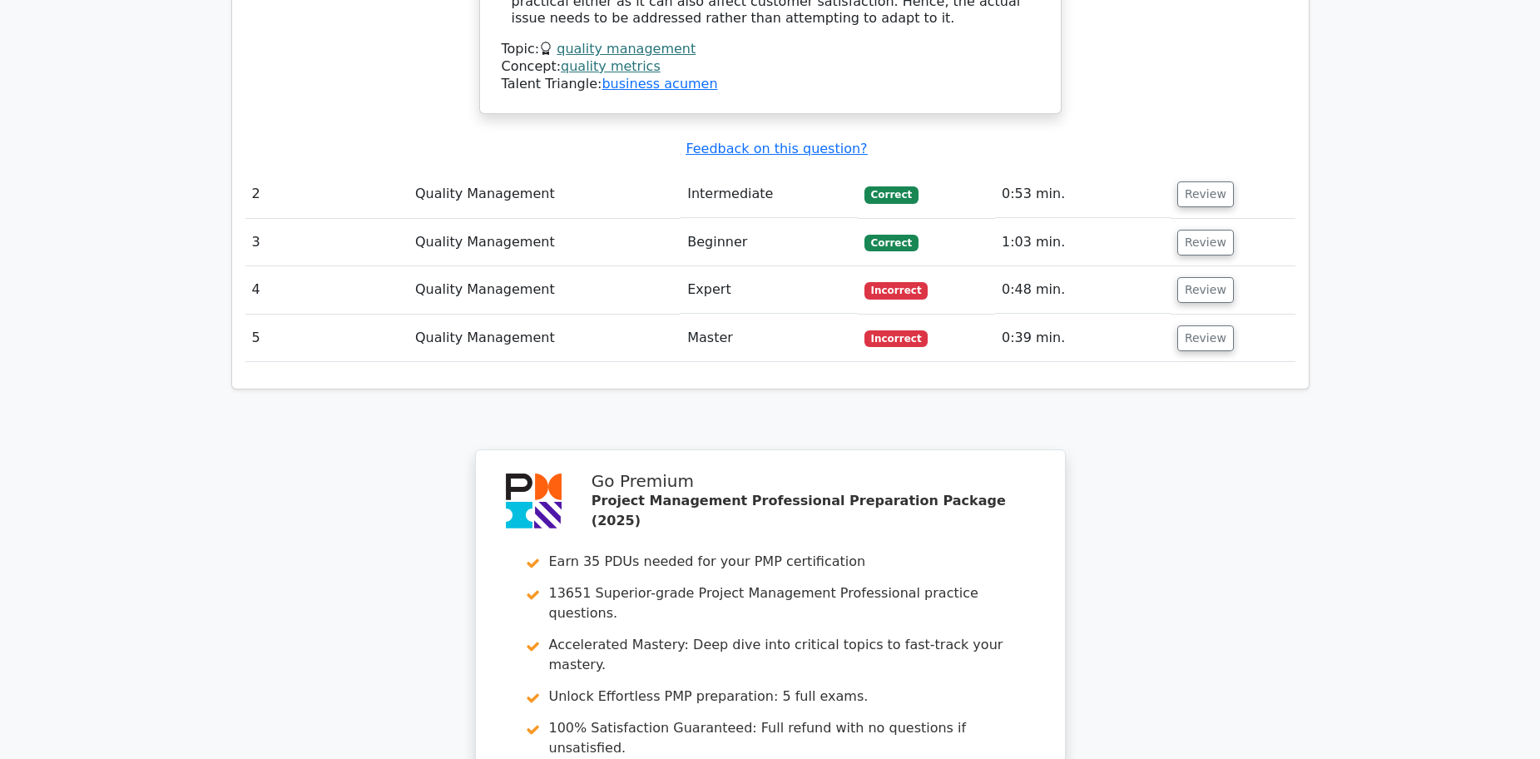
scroll to position [1914, 0]
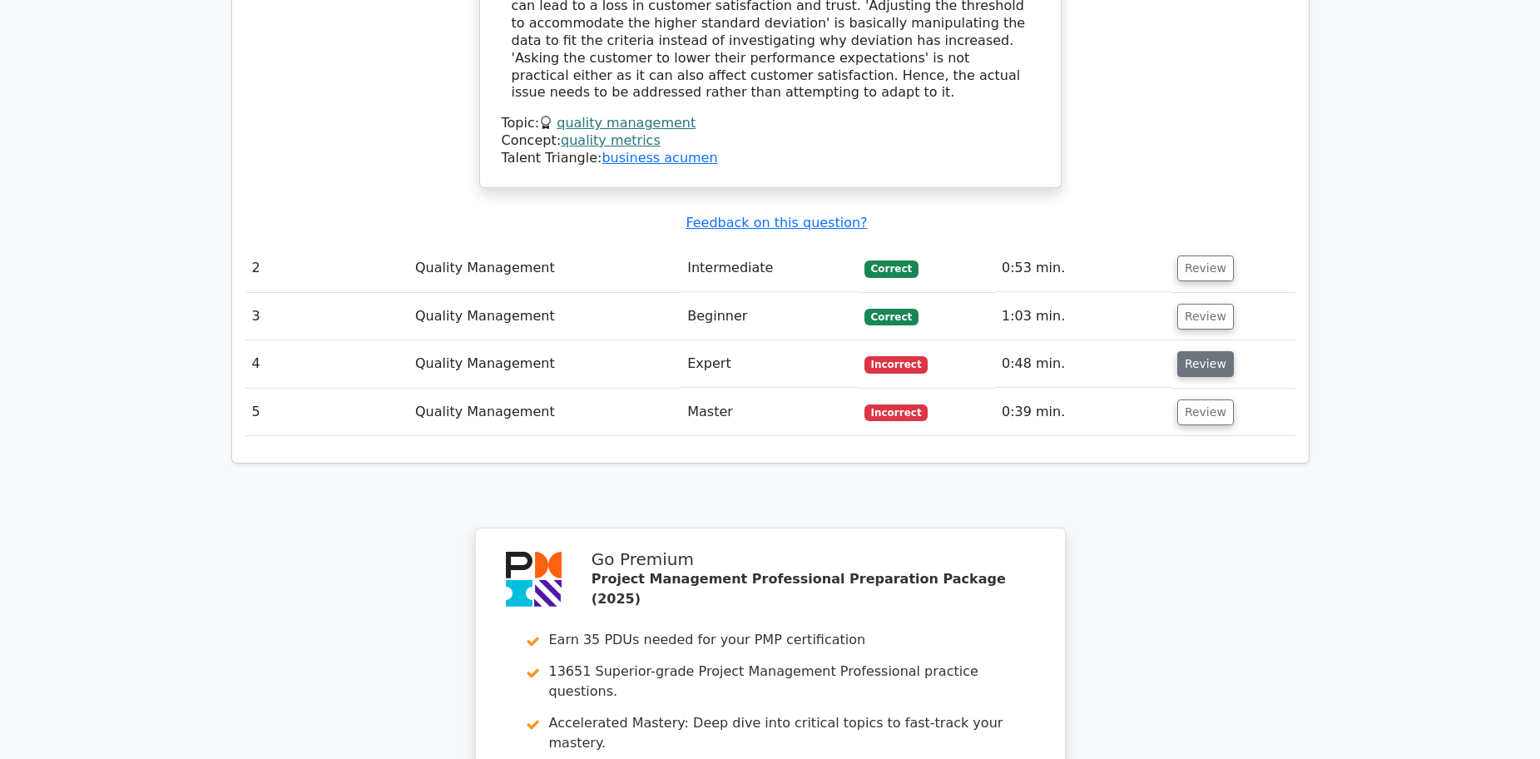
click at [1197, 351] on button "Review" at bounding box center [1206, 364] width 57 height 26
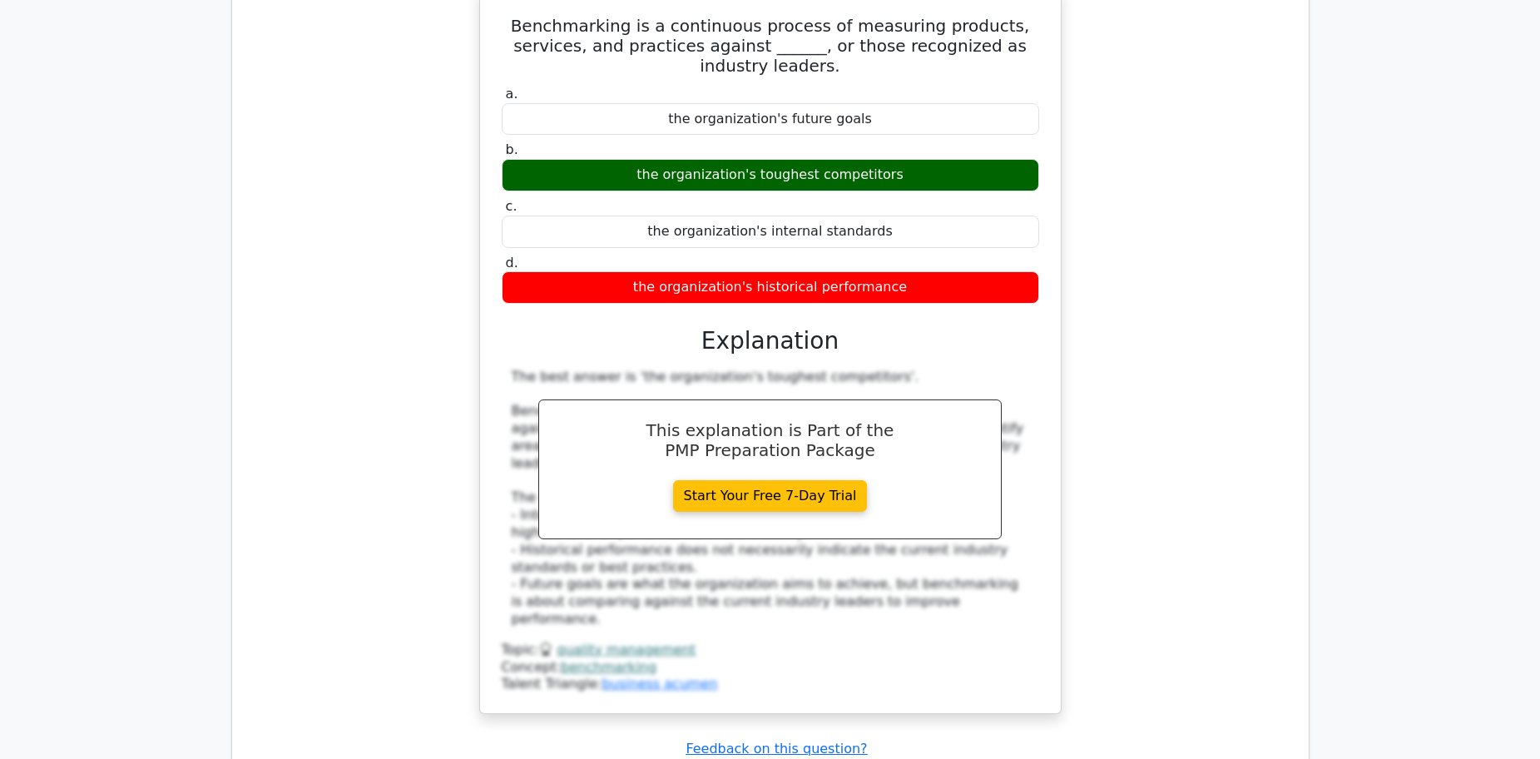
scroll to position [2414, 0]
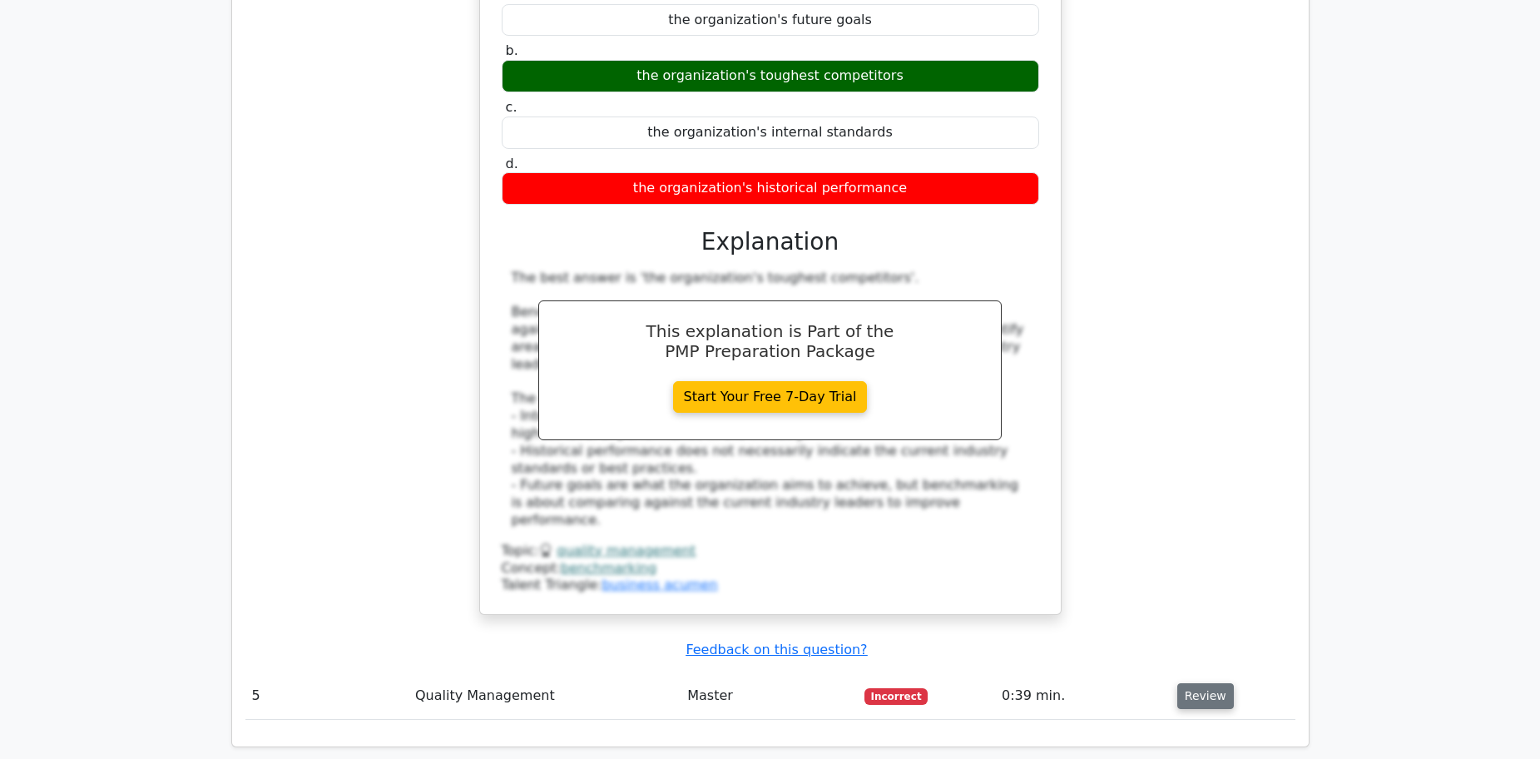
click at [1197, 683] on button "Review" at bounding box center [1206, 696] width 57 height 26
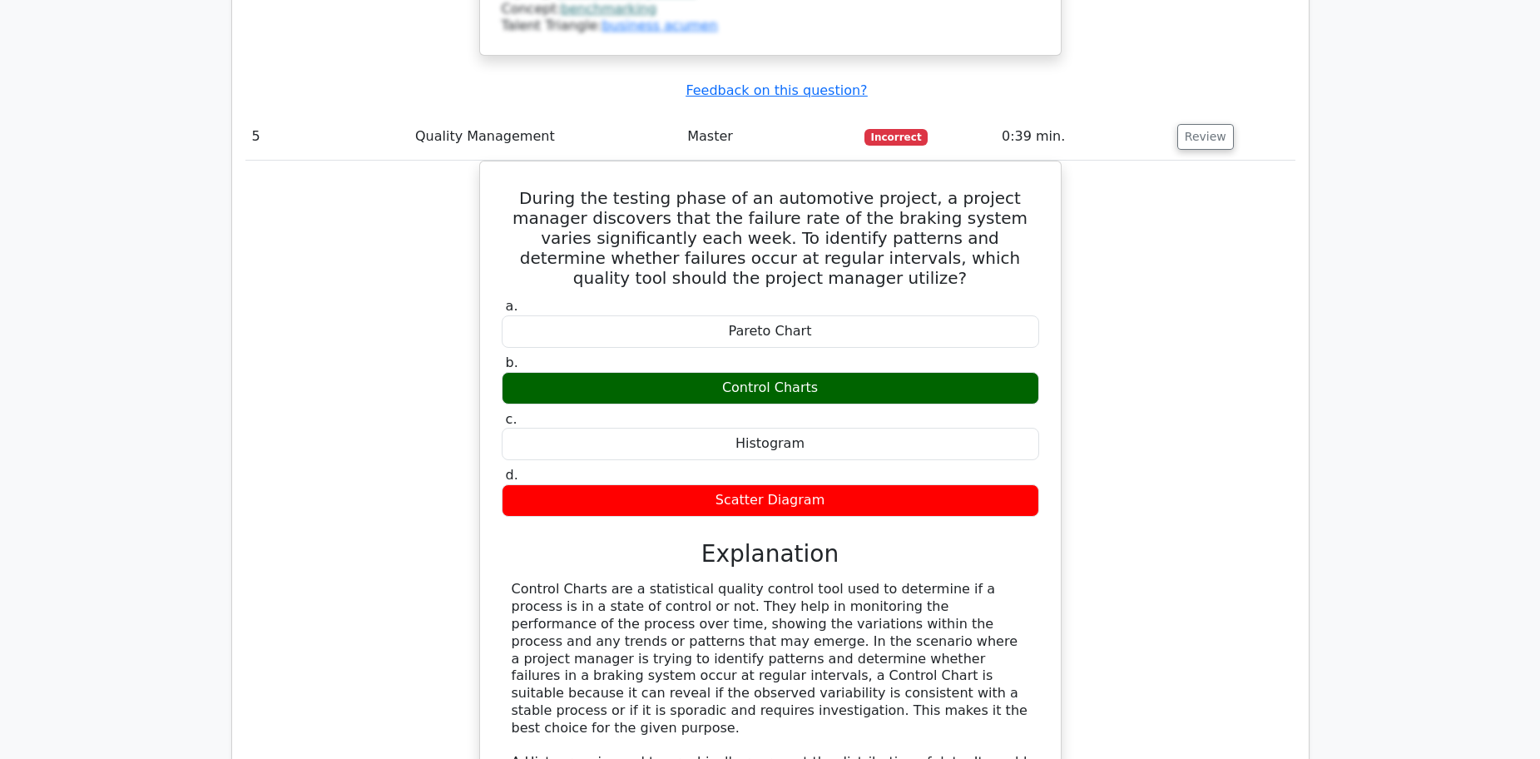
scroll to position [2996, 0]
